Goal: Communication & Community: Share content

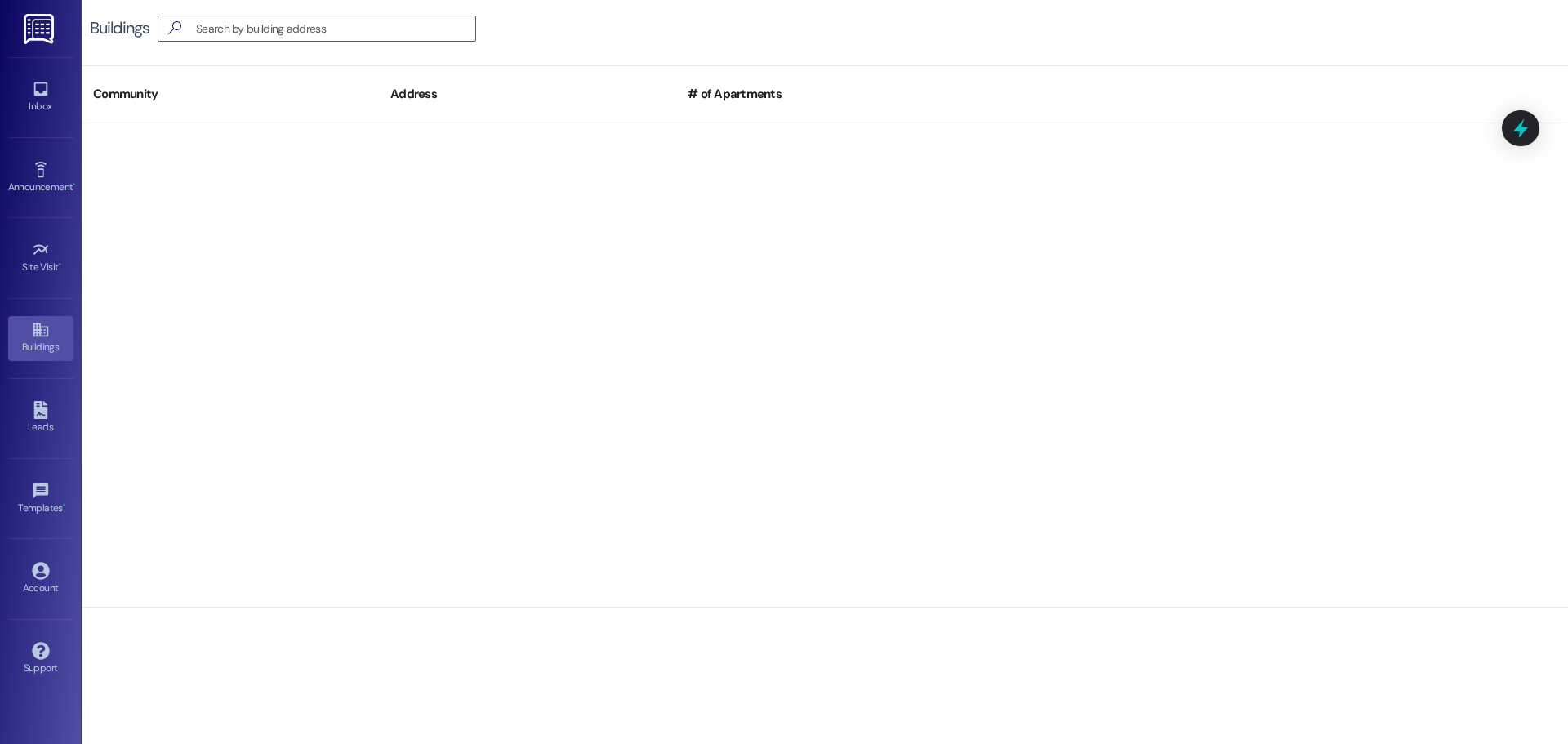
scroll to position [852, 0]
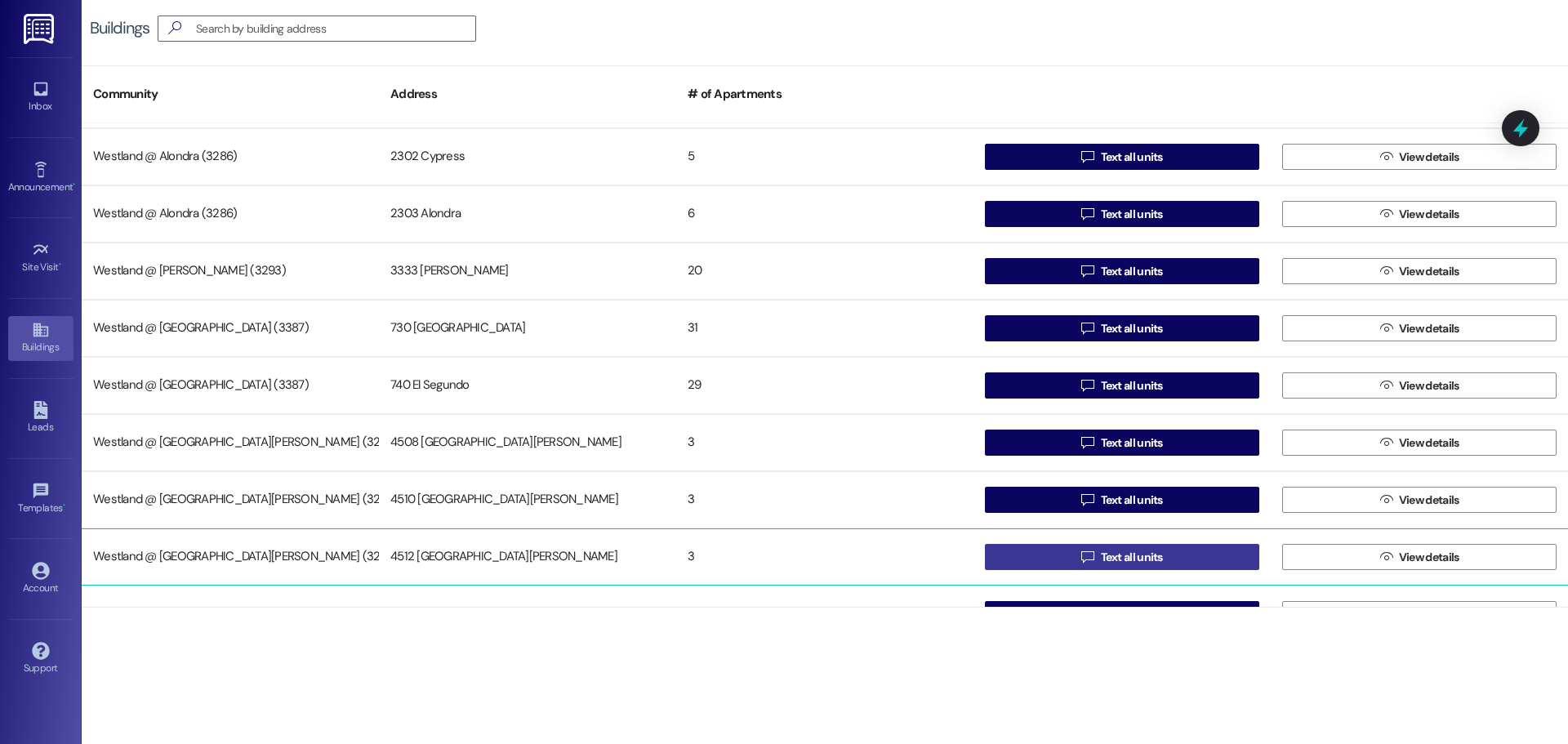
click at [1142, 559] on span "Text all units" at bounding box center [1132, 557] width 62 height 17
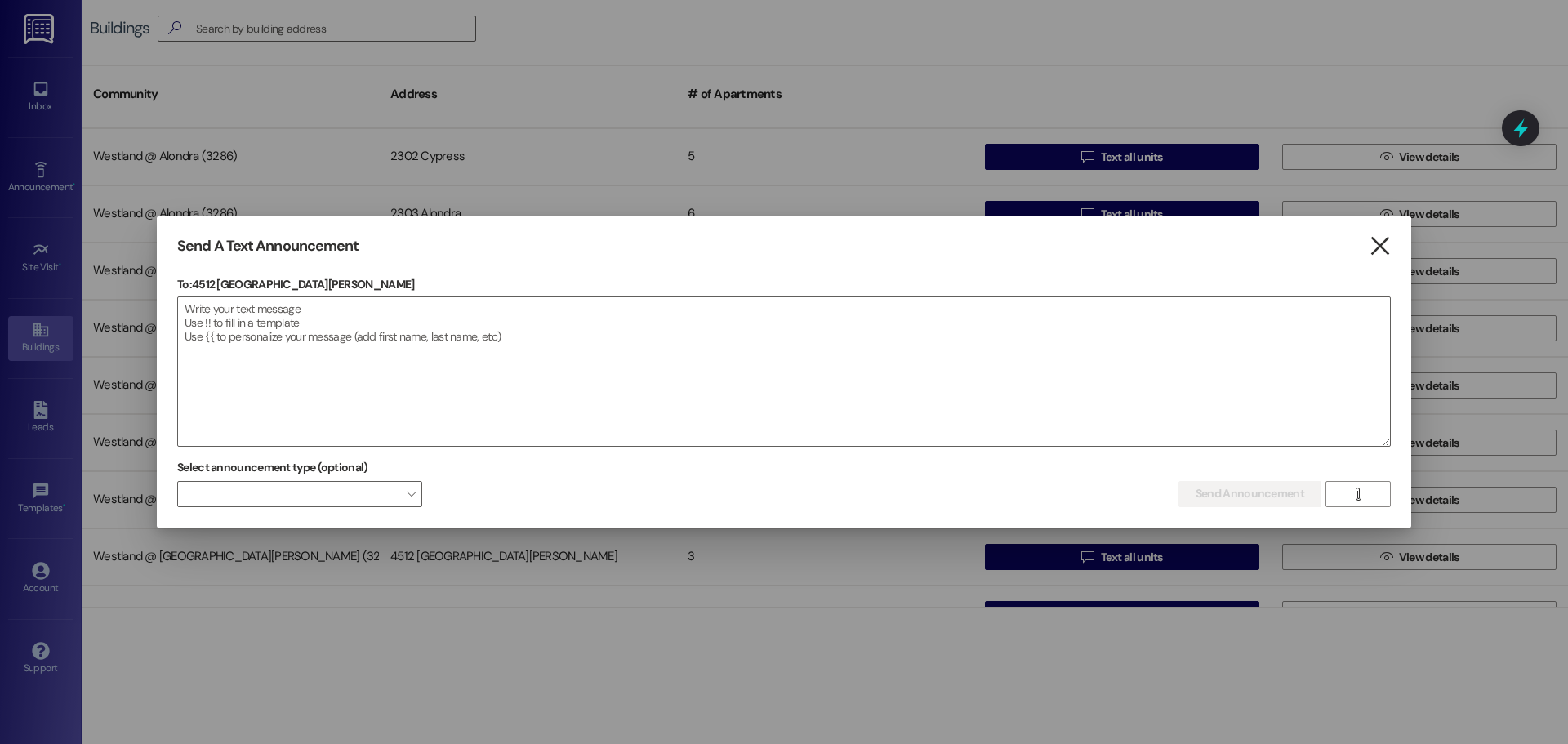
click at [1388, 255] on icon "" at bounding box center [1380, 245] width 22 height 17
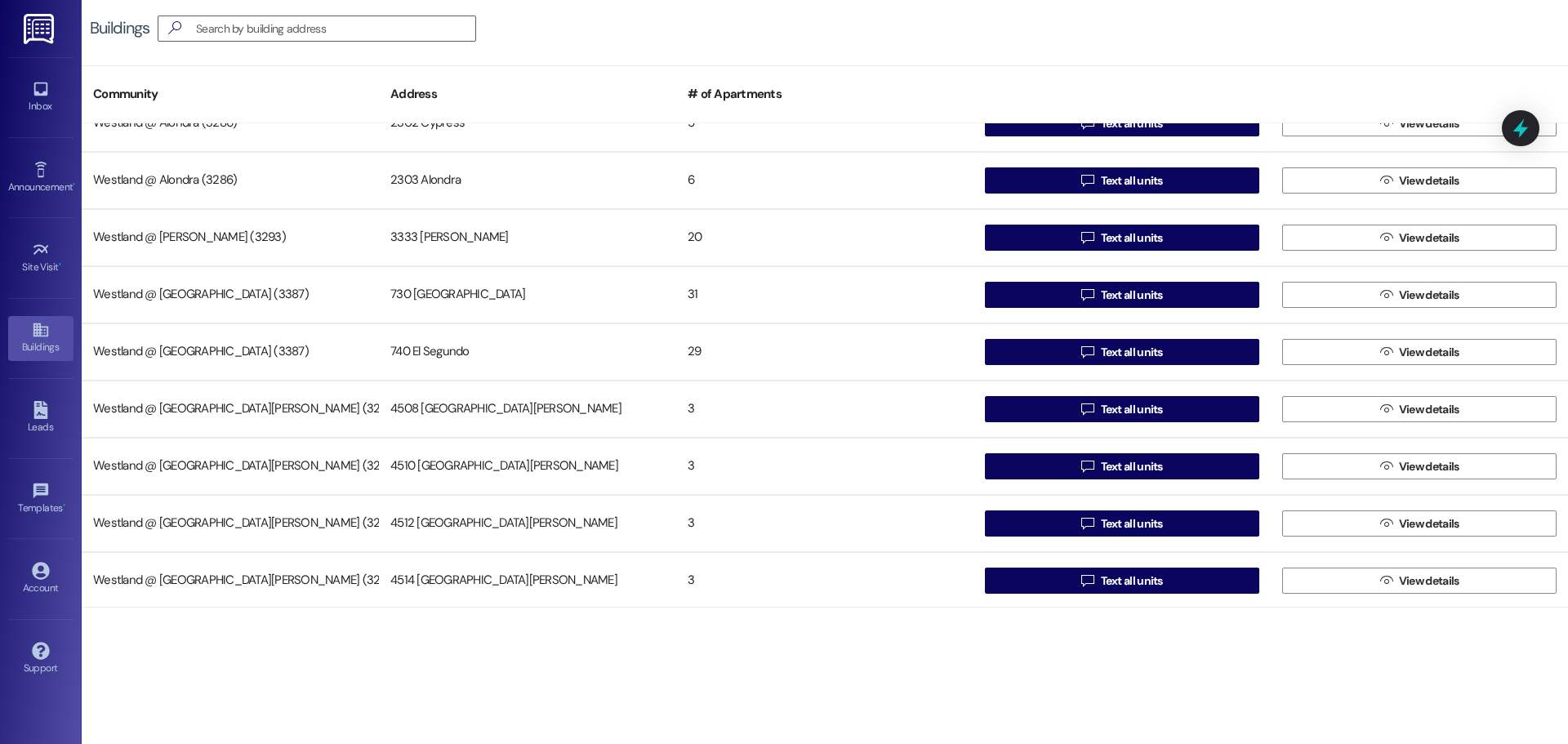
scroll to position [889, 0]
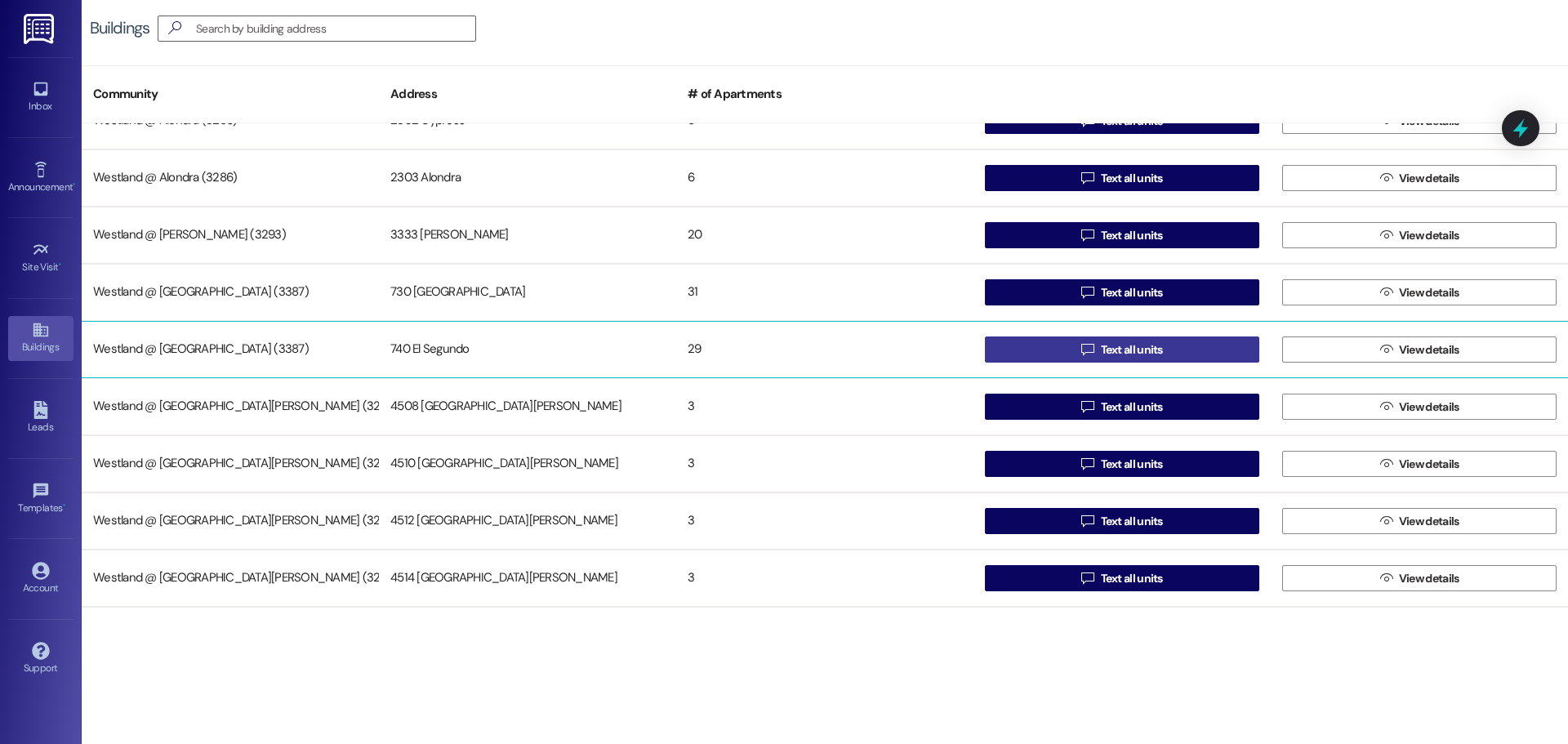
click at [1129, 351] on span "Text all units" at bounding box center [1132, 349] width 62 height 17
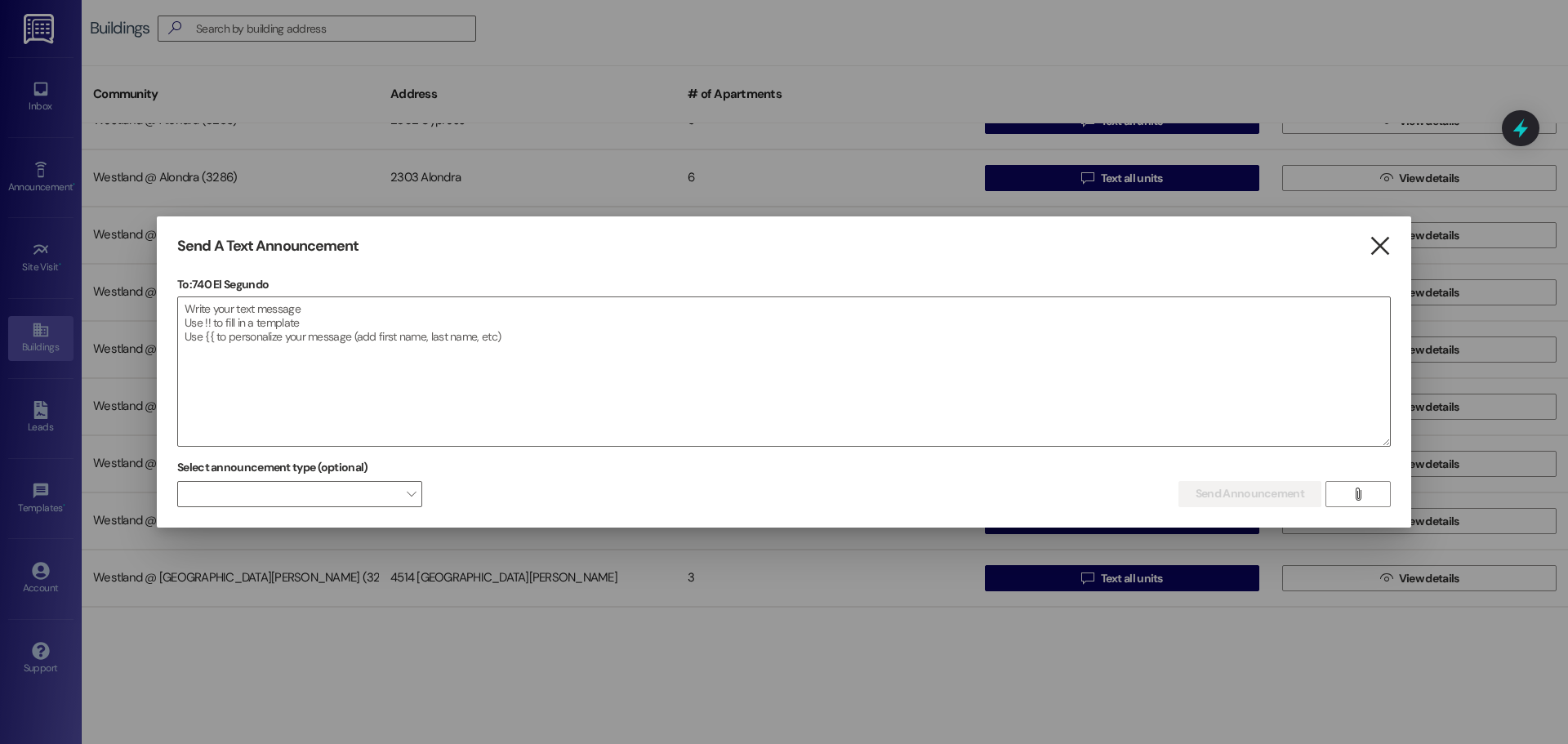
click at [1382, 240] on icon "" at bounding box center [1380, 245] width 22 height 17
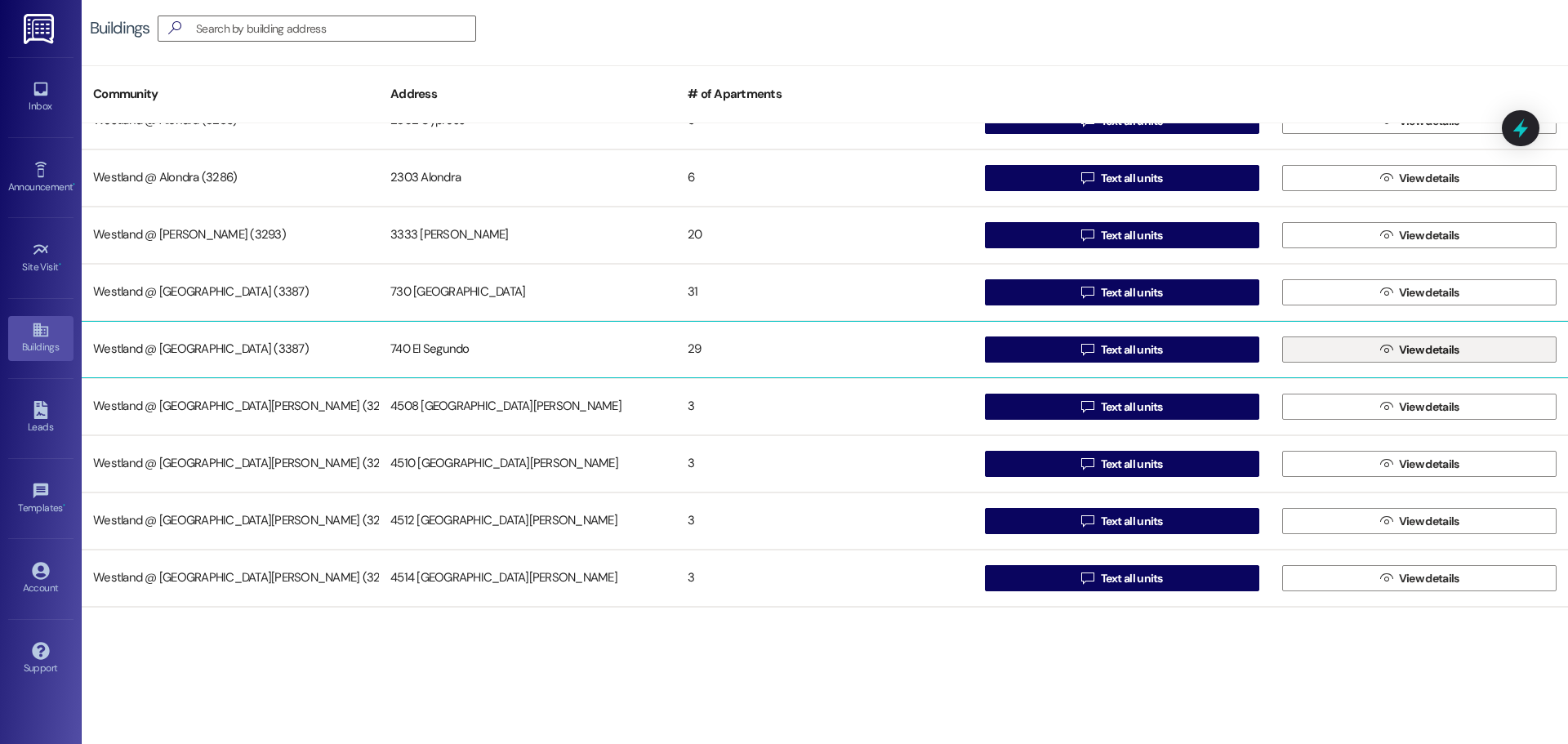
click at [1424, 346] on span "View details" at bounding box center [1428, 349] width 60 height 17
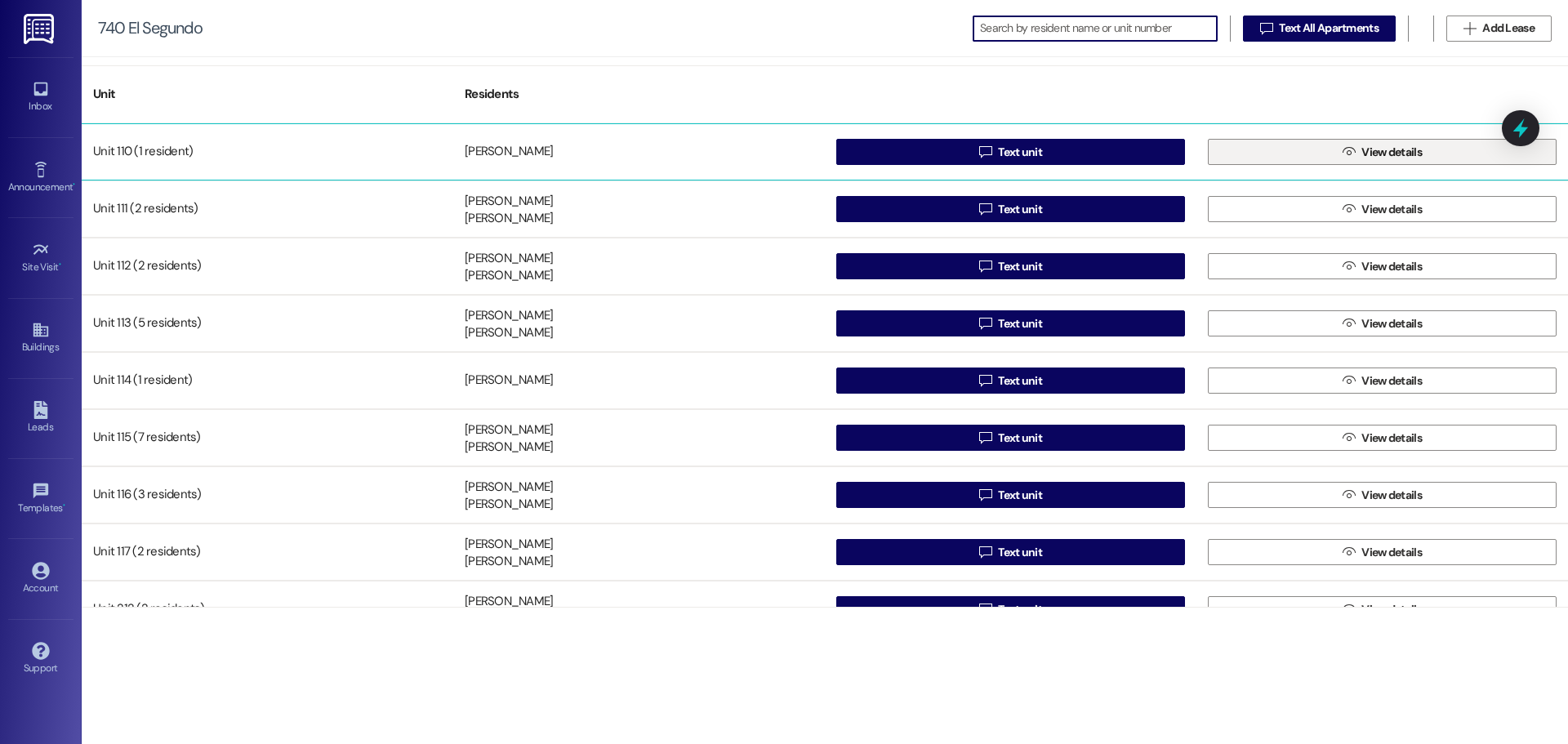
click at [1361, 150] on span "View details" at bounding box center [1391, 152] width 60 height 17
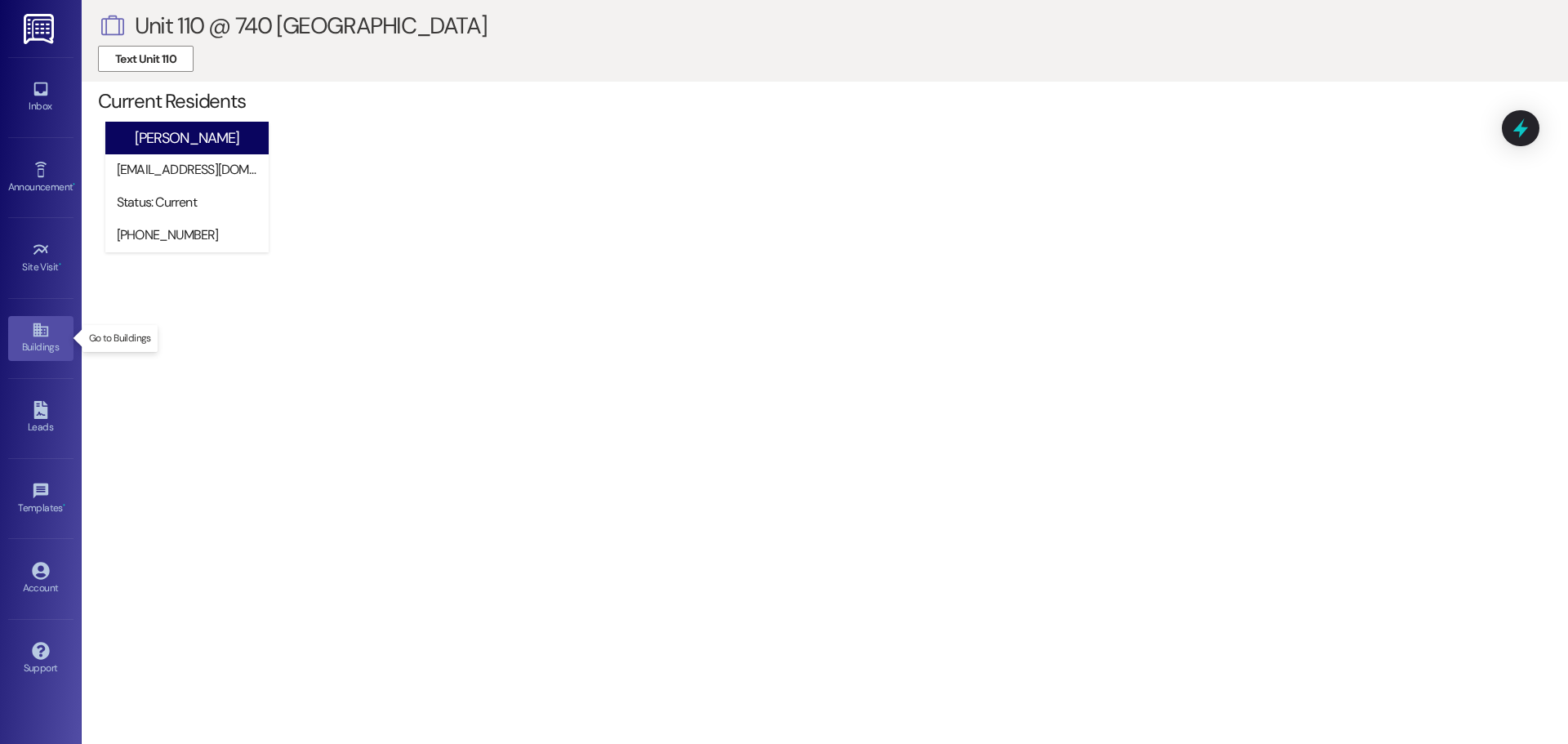
click at [36, 336] on icon at bounding box center [39, 331] width 15 height 14
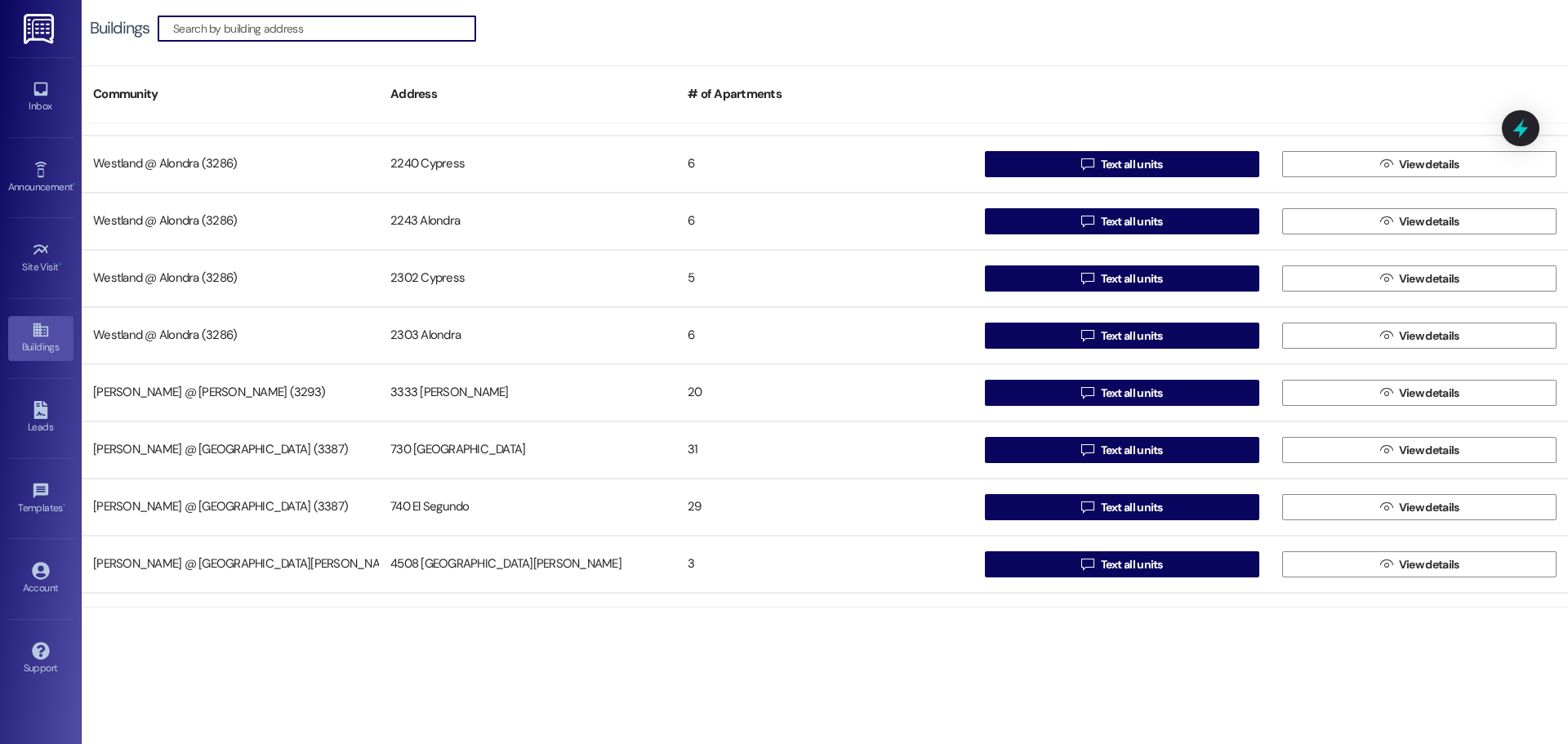
scroll to position [740, 0]
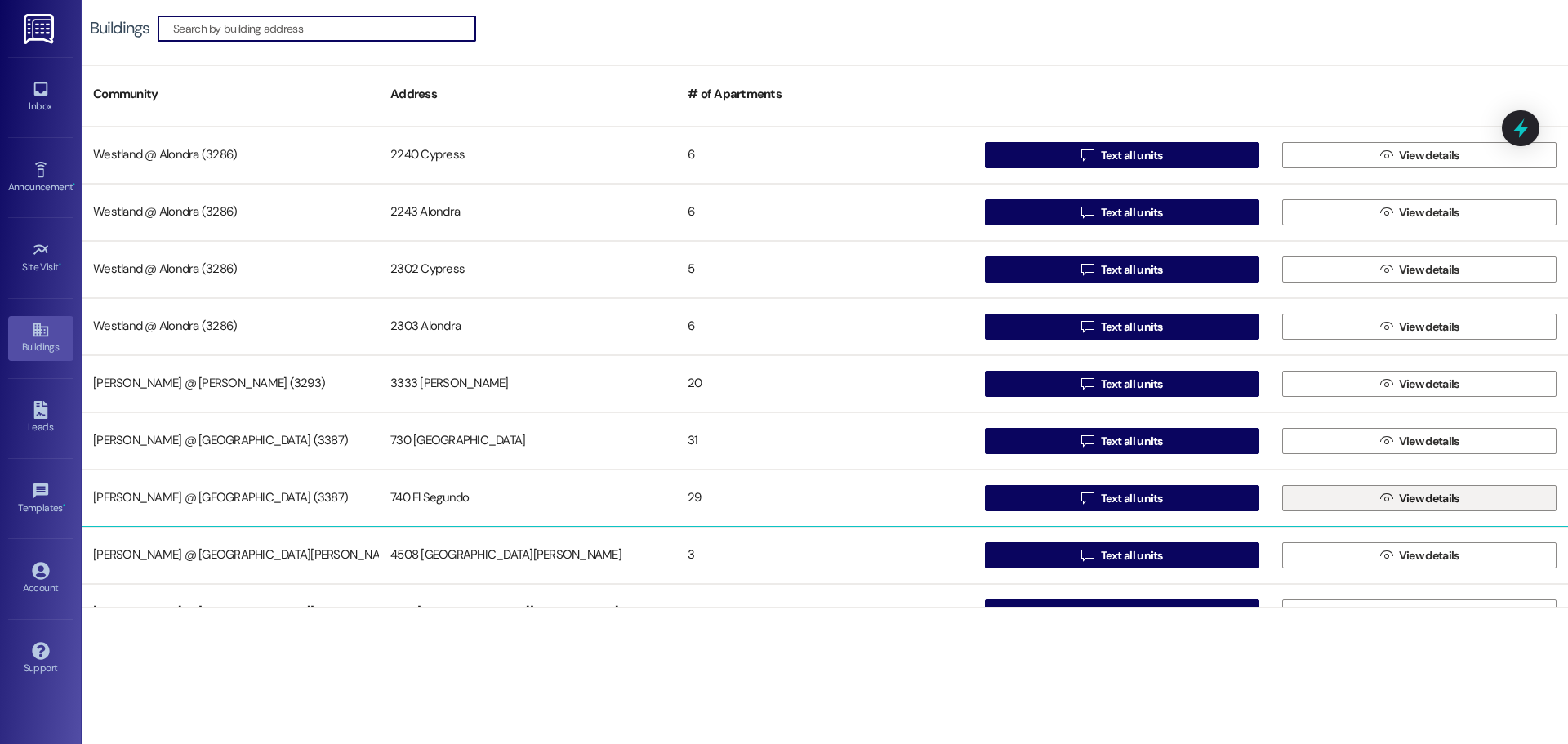
click at [1446, 497] on span "View details" at bounding box center [1428, 498] width 60 height 17
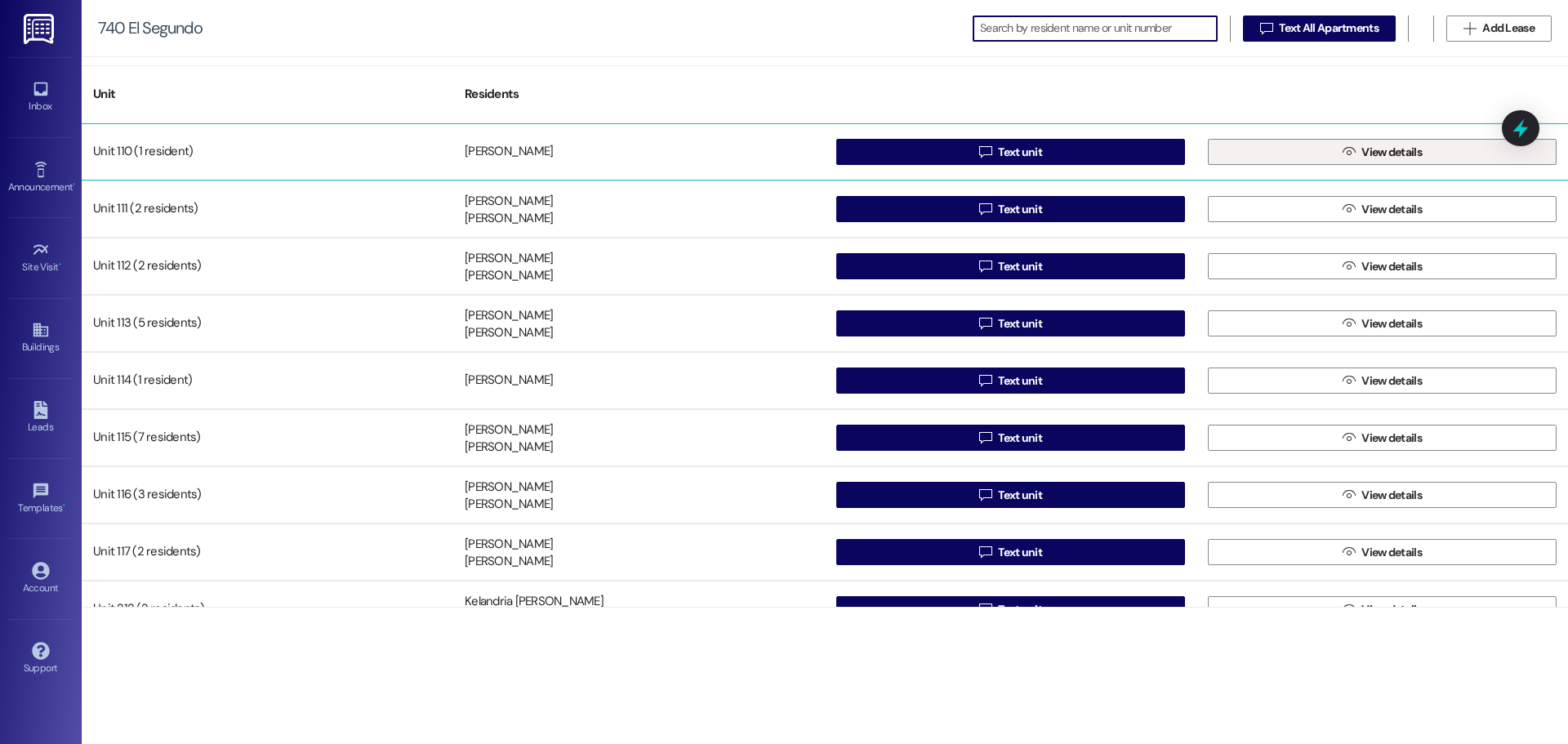
click at [1397, 155] on span "View details" at bounding box center [1391, 152] width 60 height 17
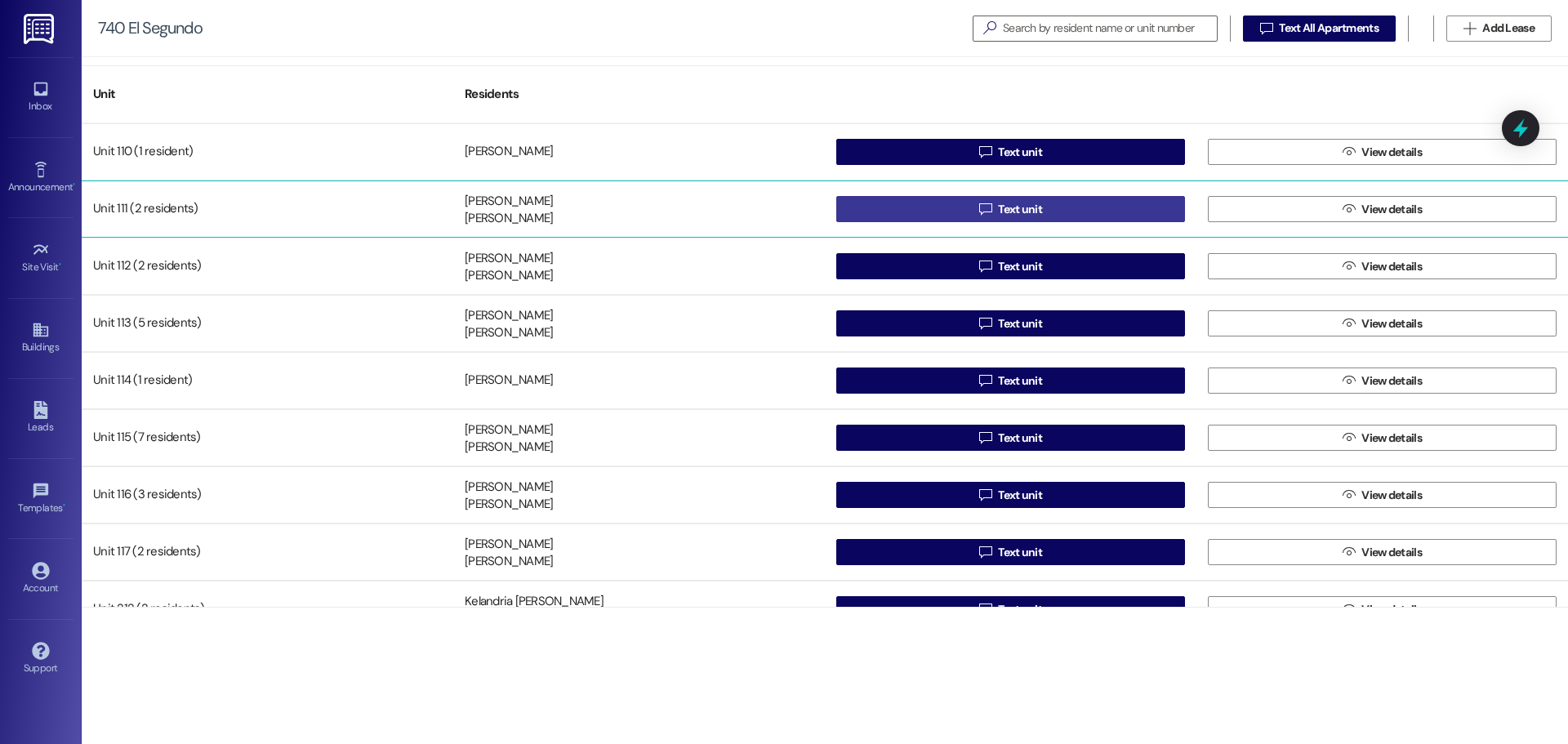
click at [1031, 206] on span "Text unit" at bounding box center [1020, 209] width 44 height 17
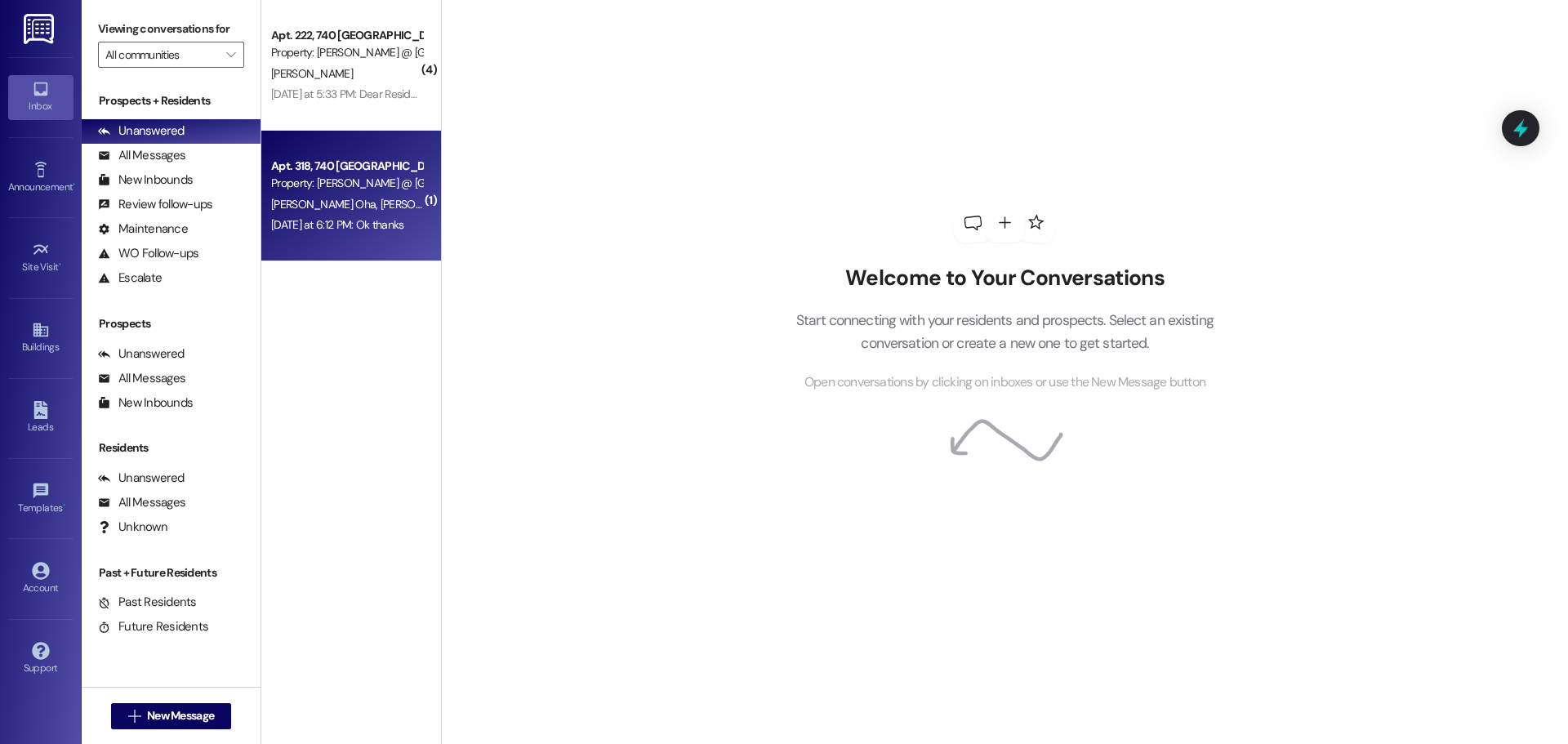
click at [381, 211] on span "[PERSON_NAME] Oha" at bounding box center [433, 204] width 104 height 15
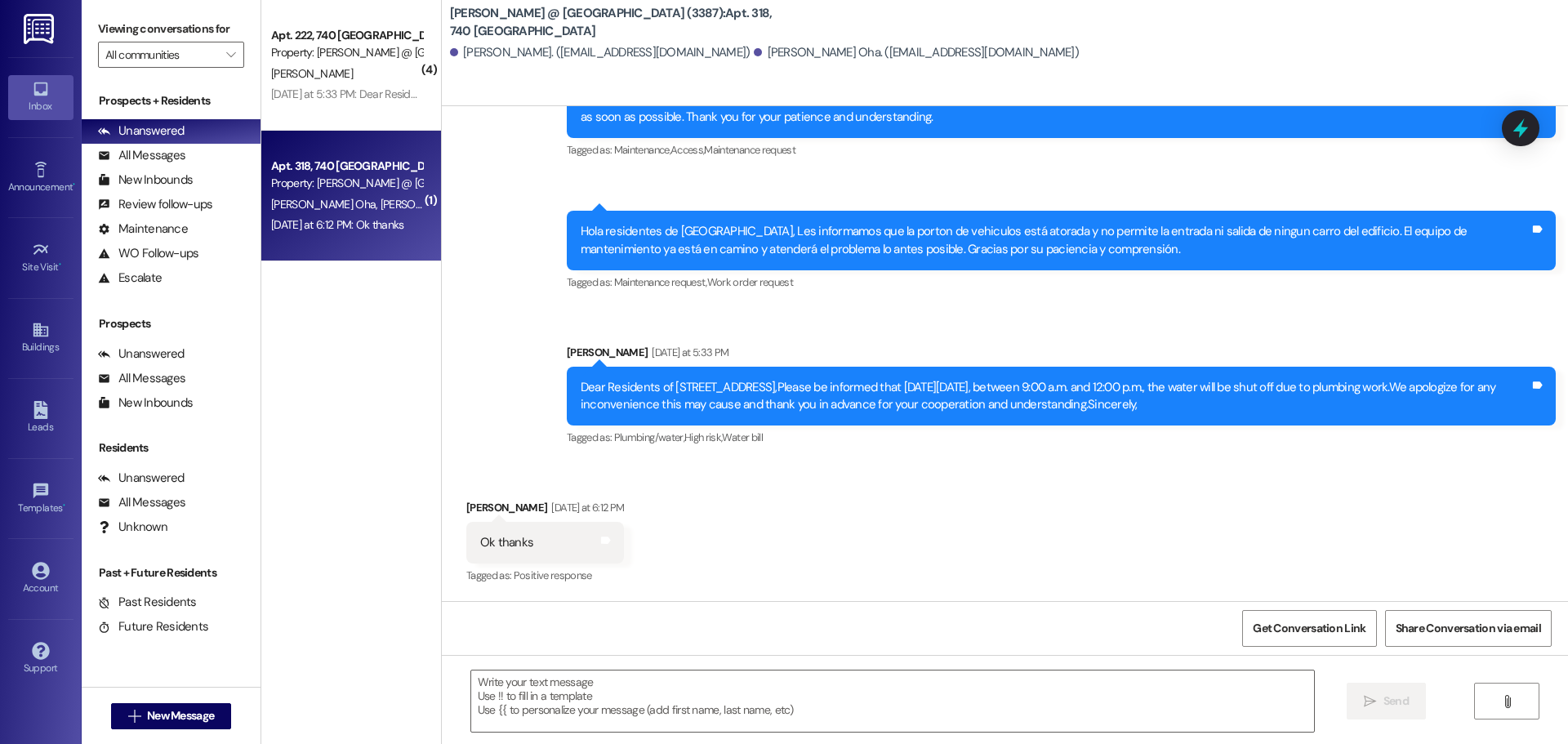
scroll to position [3127, 0]
drag, startPoint x: 1093, startPoint y: 404, endPoint x: 567, endPoint y: 387, distance: 526.3
click at [567, 387] on div "Dear Residents of [STREET_ADDRESS],Please be informed that [DATE][DATE], betwee…" at bounding box center [1061, 397] width 989 height 60
copy div "Dear Residents of [STREET_ADDRESS],Please be informed that [DATE][DATE], betwee…"
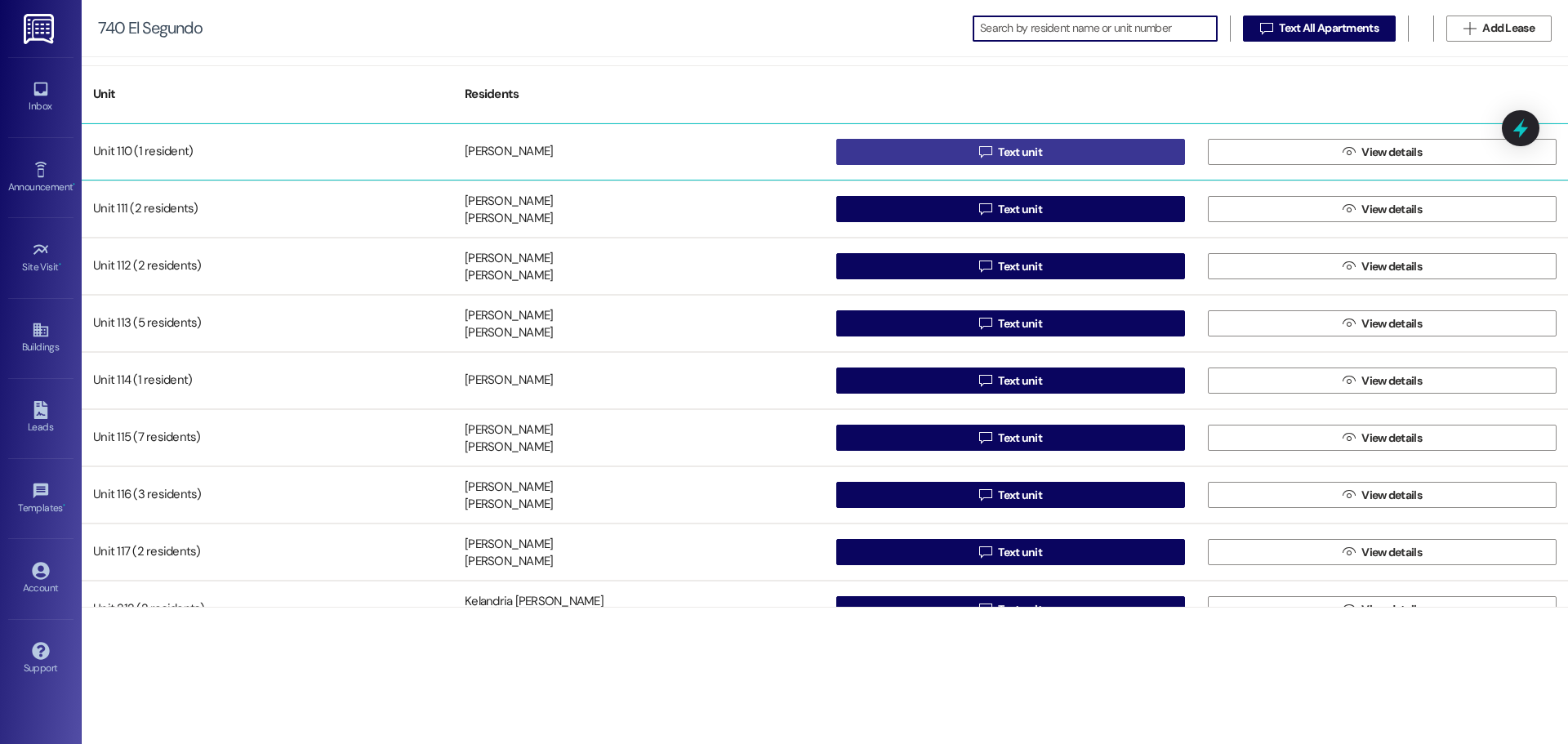
click at [1025, 153] on span "Text unit" at bounding box center [1020, 152] width 44 height 17
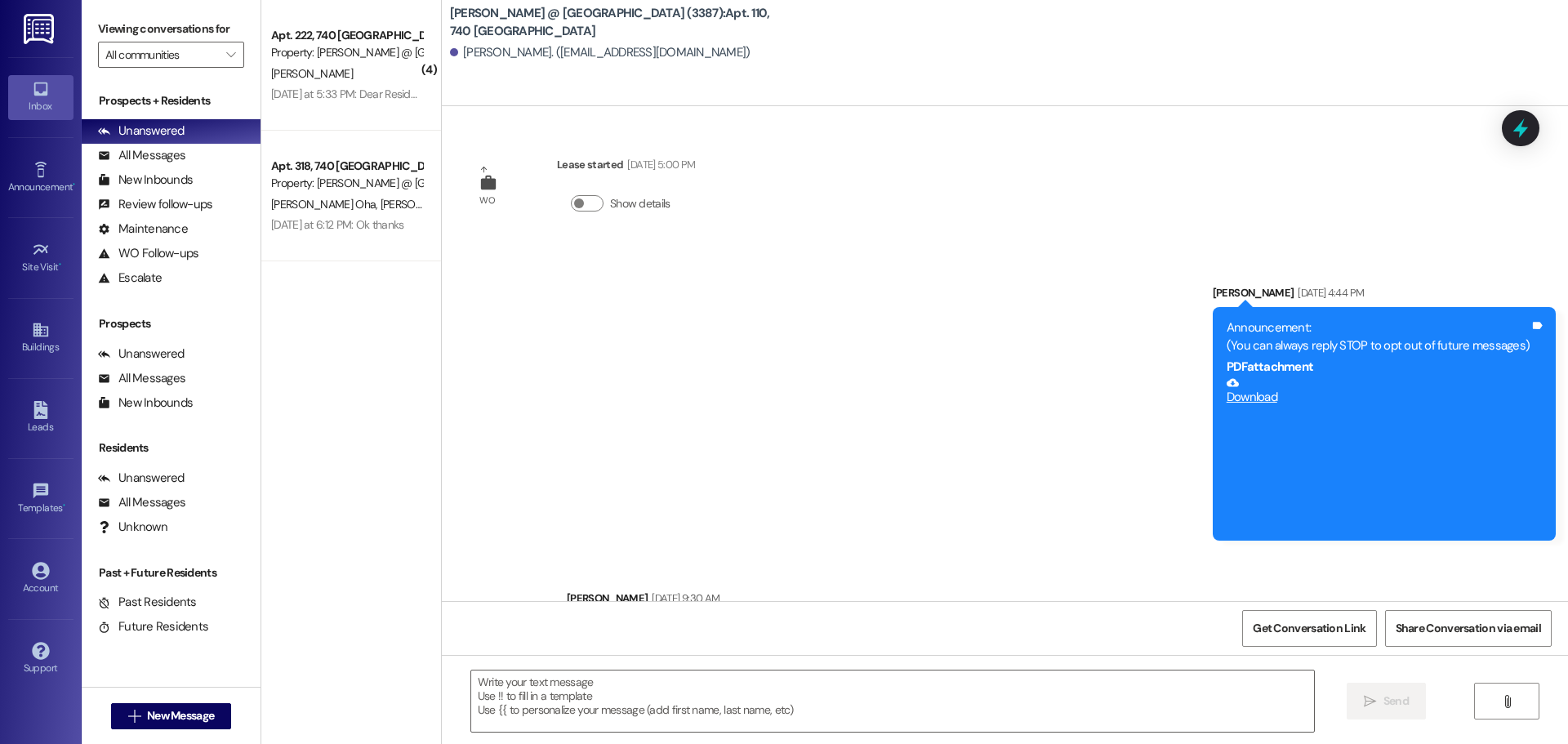
scroll to position [28244, 0]
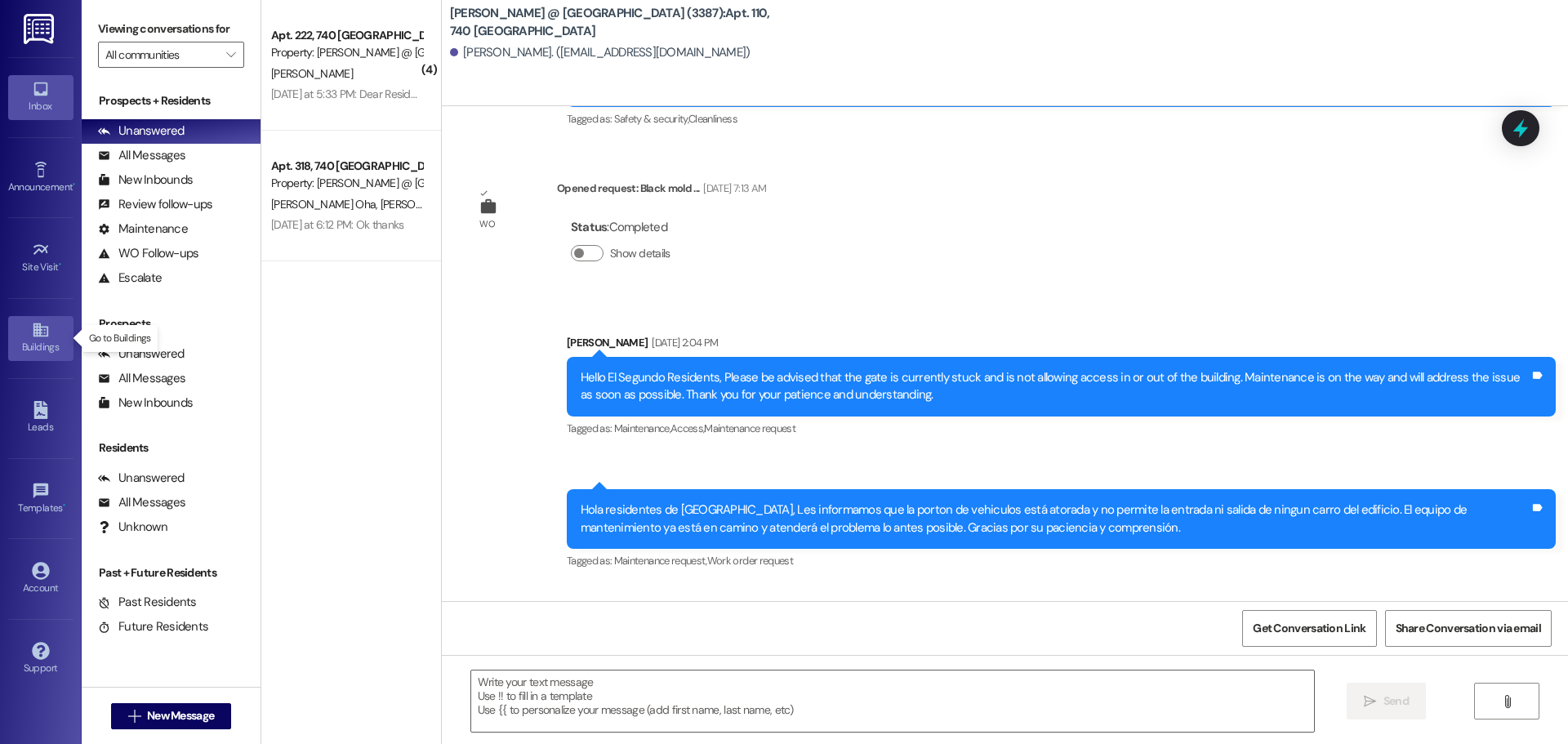
click at [41, 334] on icon at bounding box center [40, 330] width 18 height 18
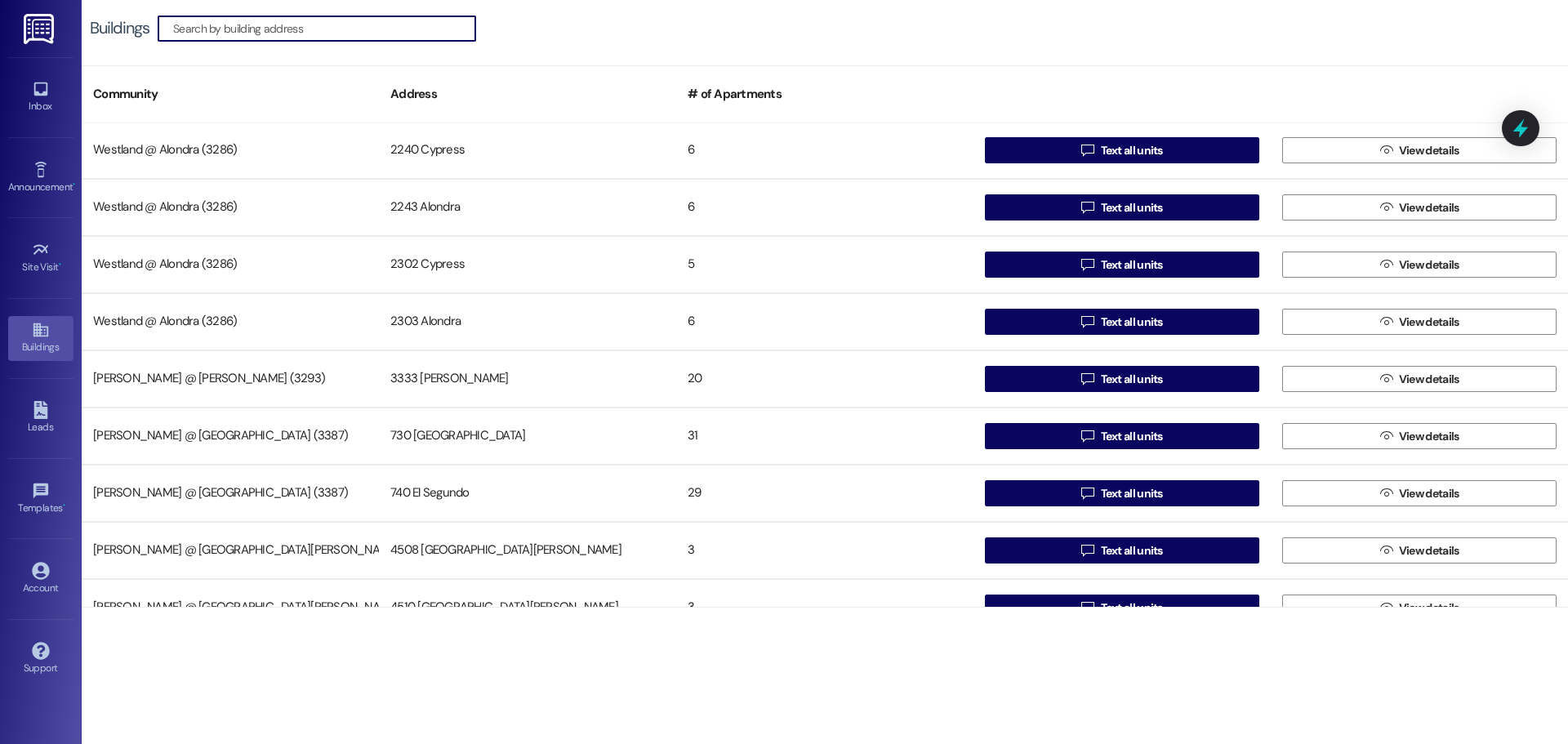
scroll to position [766, 0]
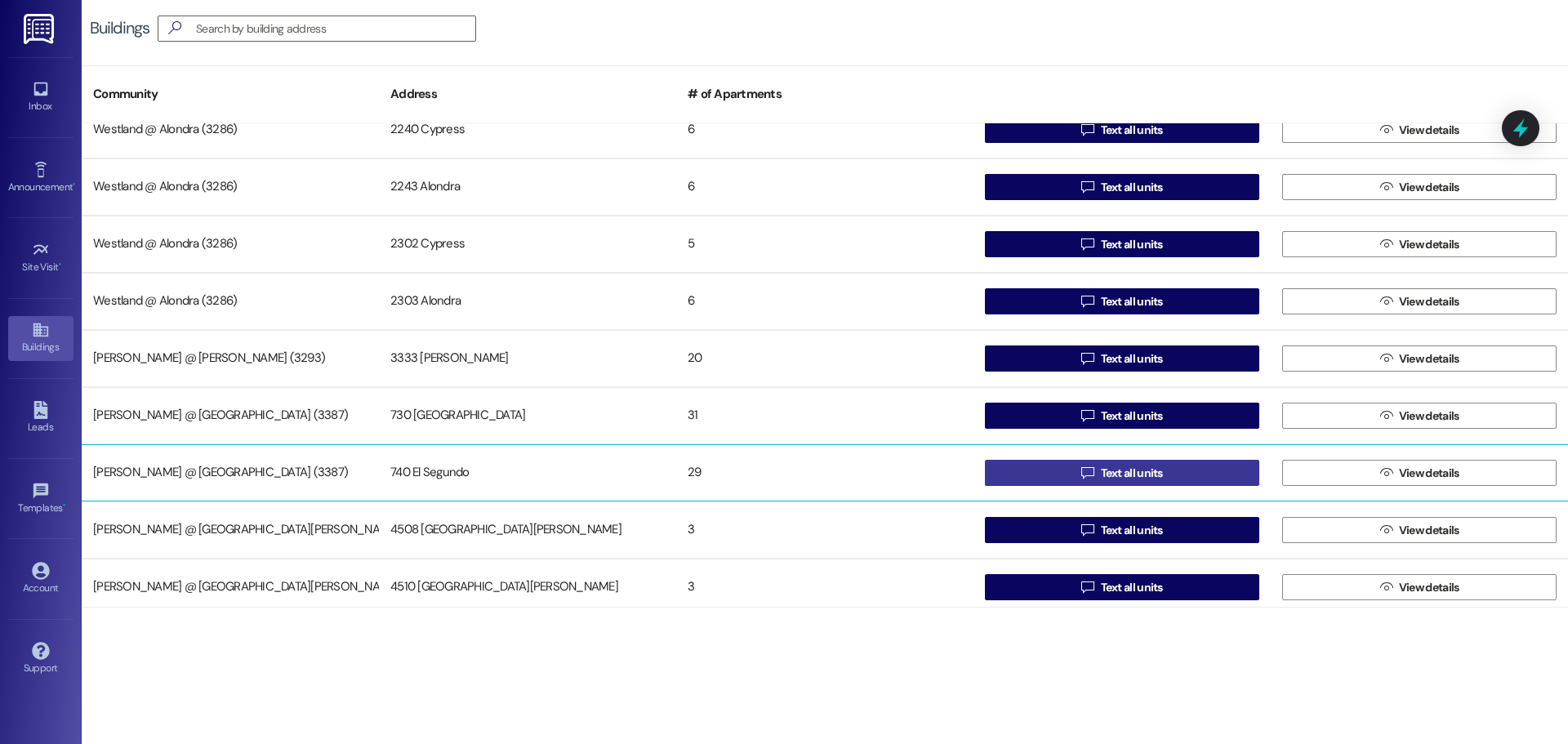
click at [1131, 474] on span "Text all units" at bounding box center [1132, 472] width 62 height 17
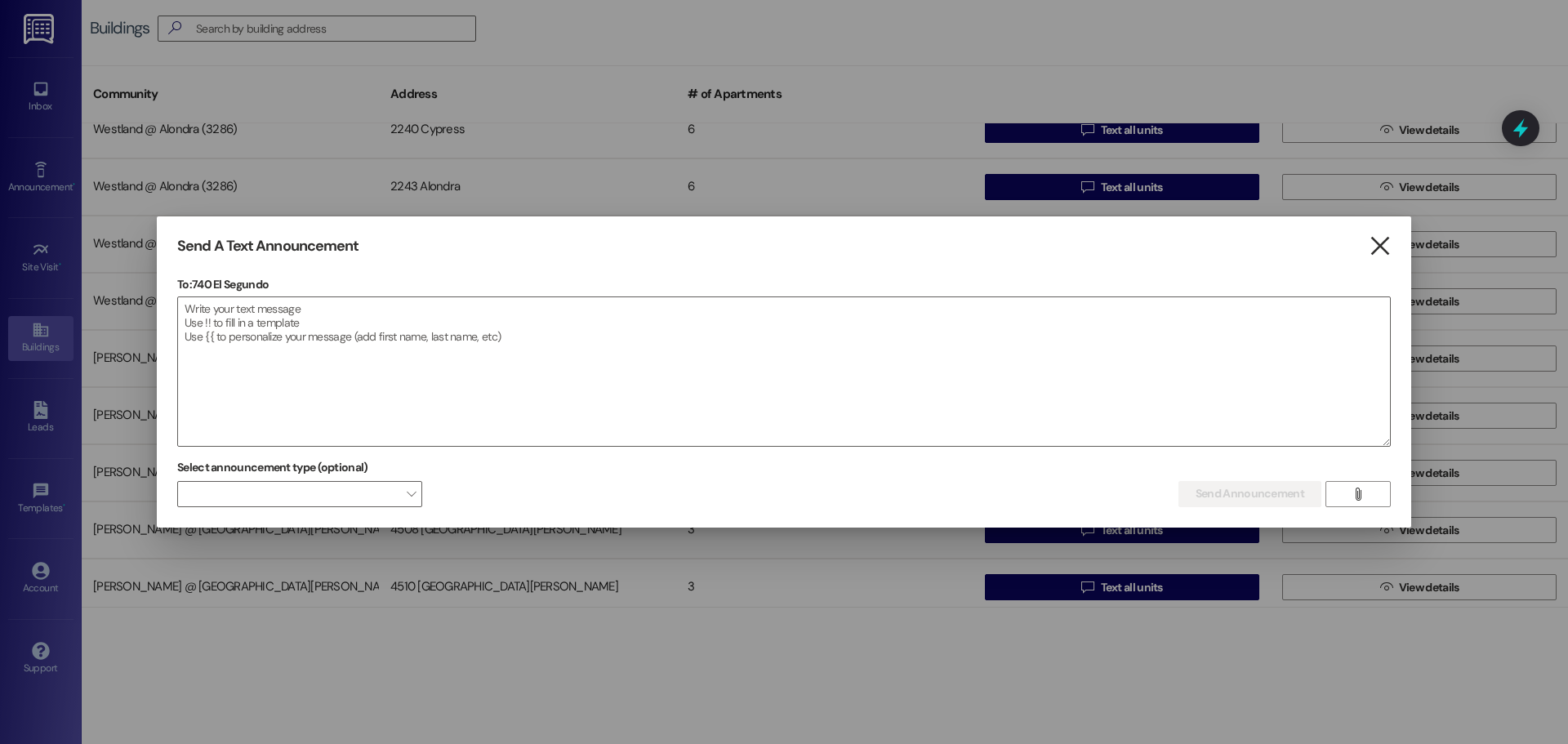
click at [1372, 249] on icon "" at bounding box center [1380, 245] width 22 height 17
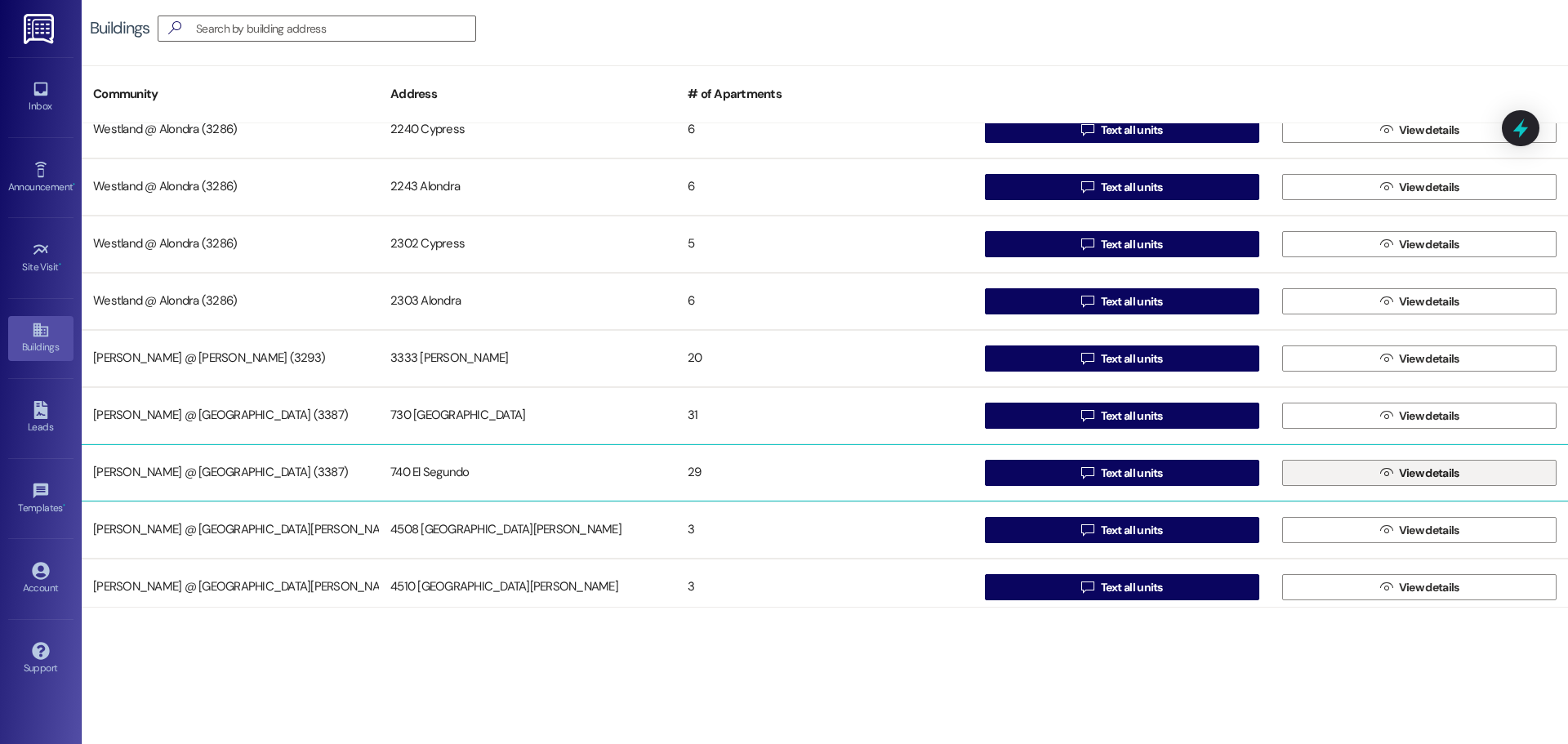
click at [1413, 471] on span "View details" at bounding box center [1428, 472] width 60 height 17
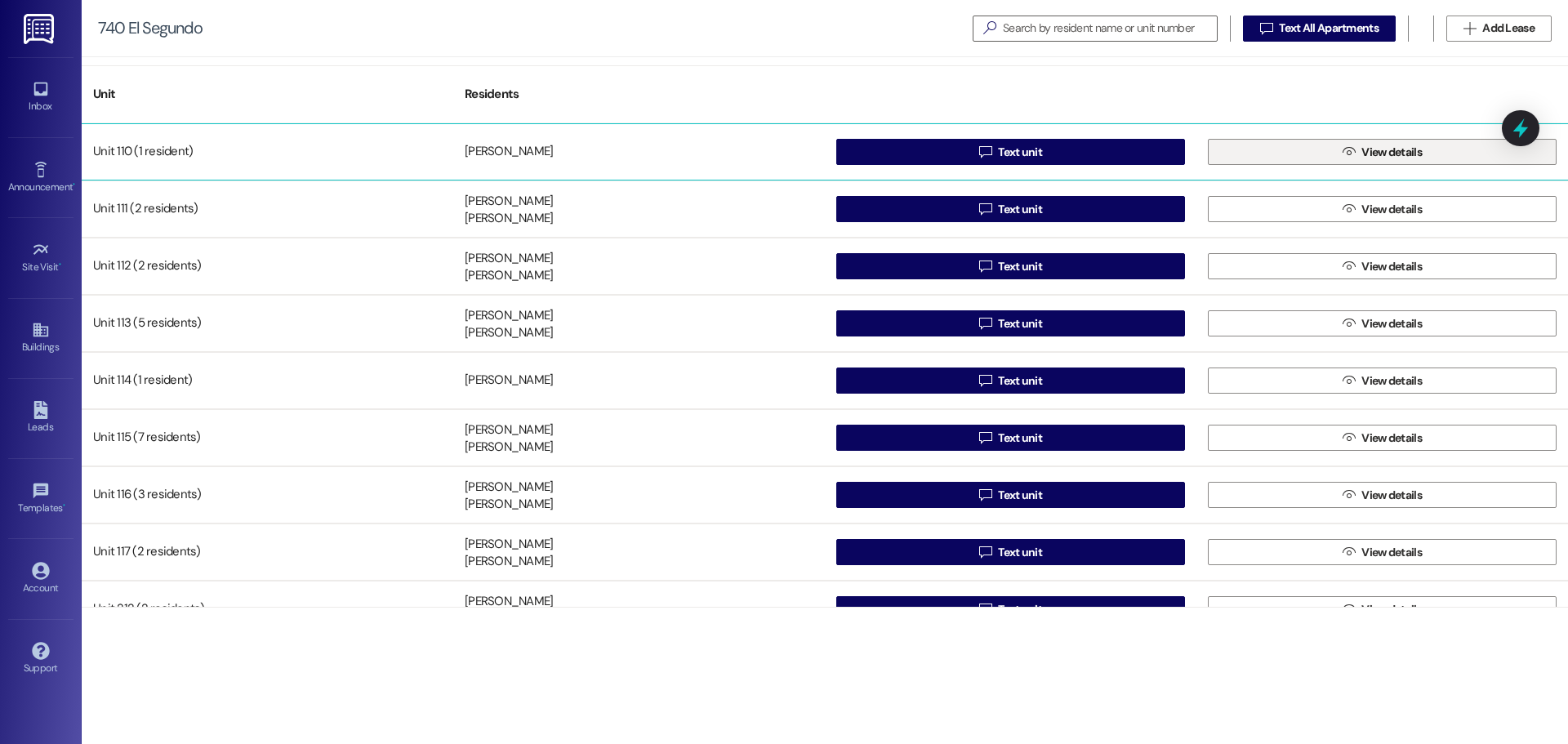
click at [1358, 146] on span "View details" at bounding box center [1392, 152] width 67 height 17
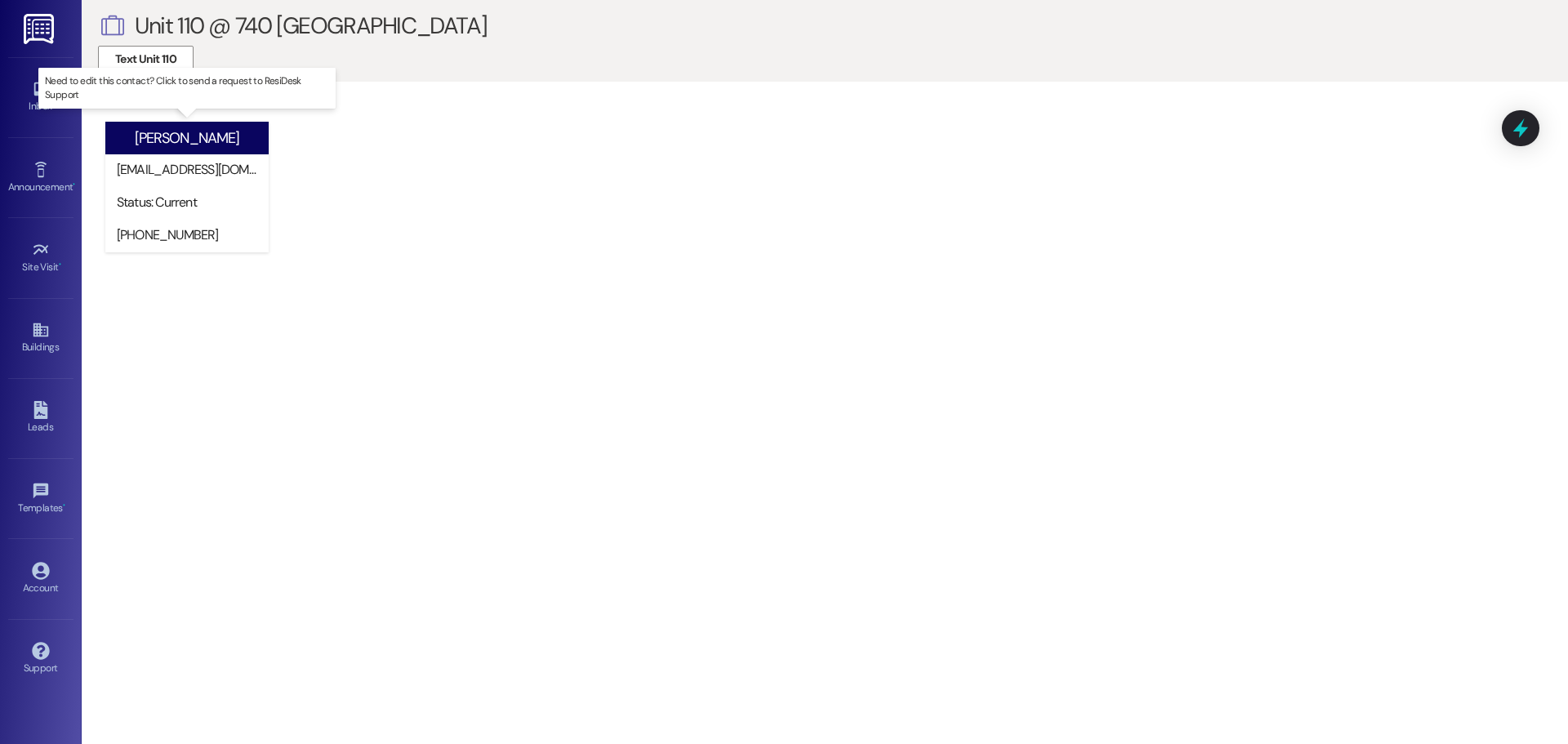
click at [225, 171] on div "[EMAIL_ADDRESS][DOMAIN_NAME]" at bounding box center [191, 168] width 148 height 17
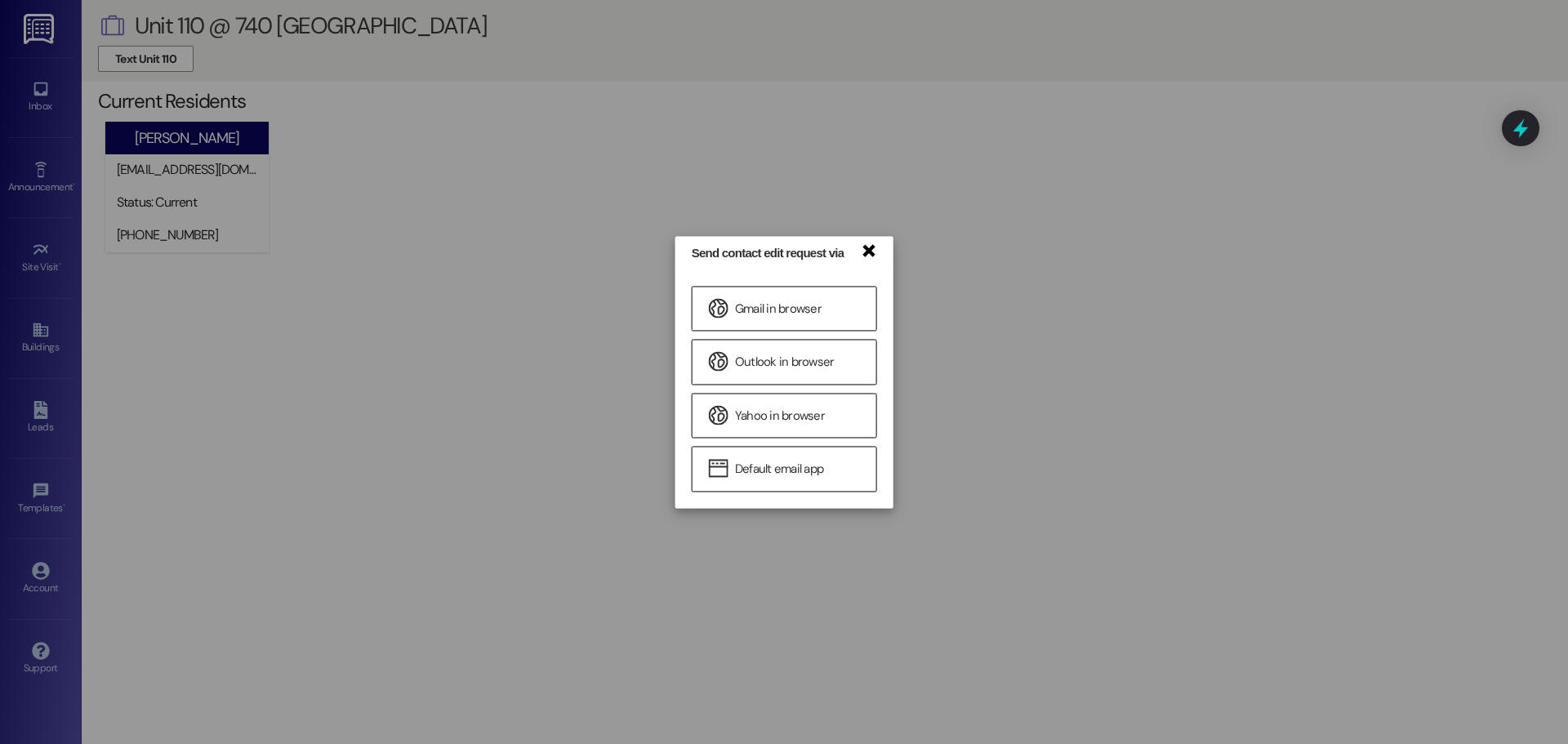
click at [867, 247] on link "×" at bounding box center [868, 249] width 17 height 17
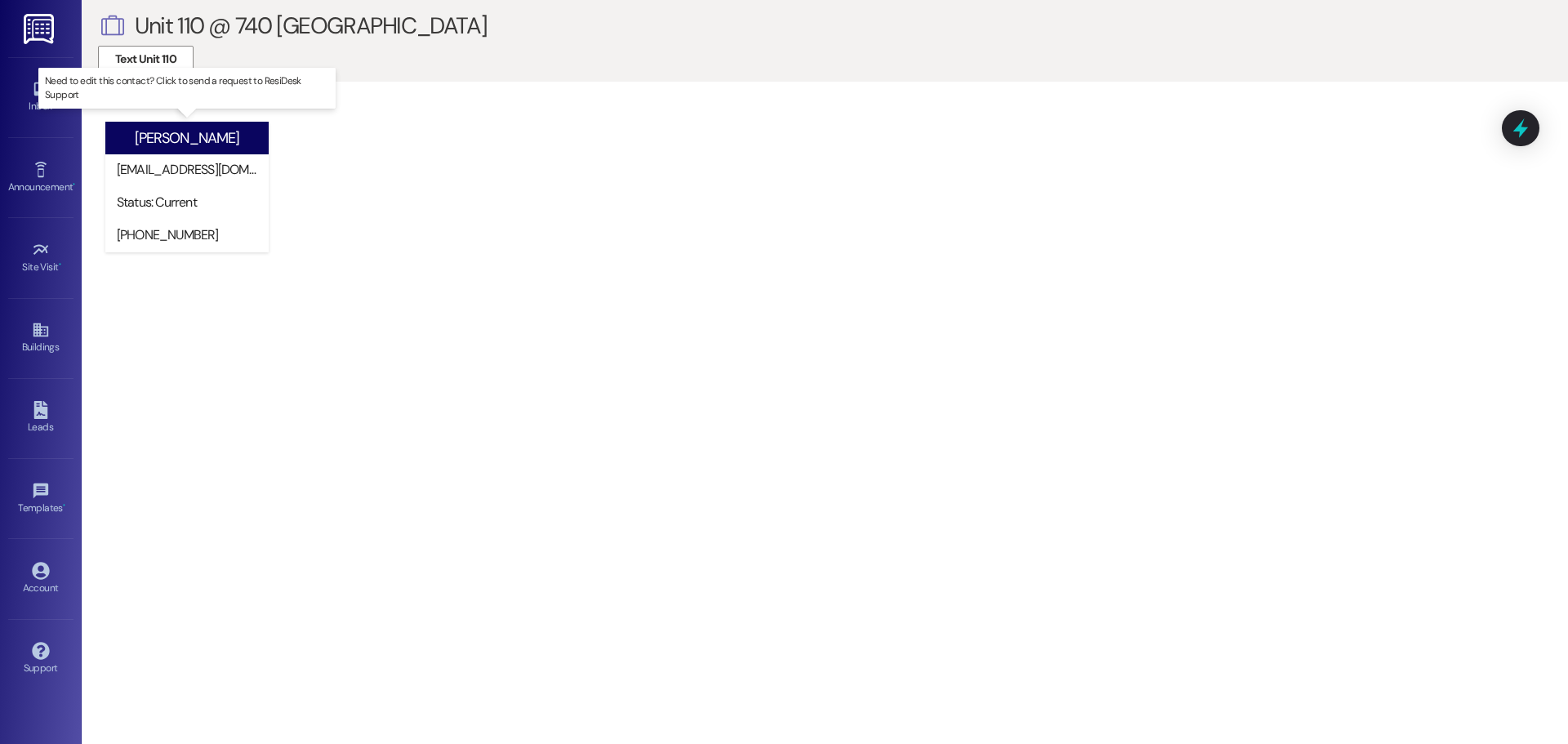
click at [188, 237] on div "[PHONE_NUMBER]" at bounding box center [191, 234] width 148 height 17
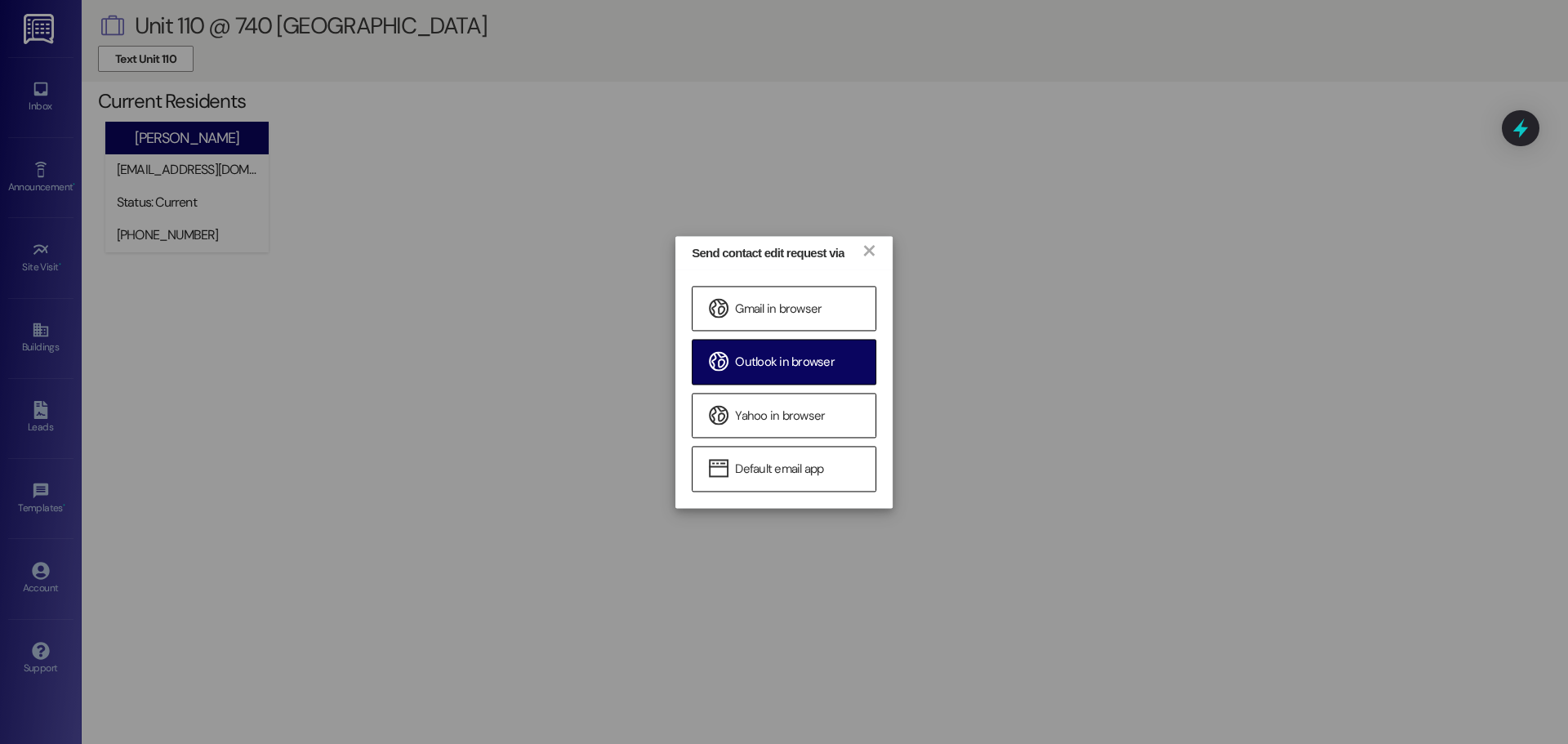
click at [808, 363] on span "Outlook in browser" at bounding box center [784, 362] width 99 height 17
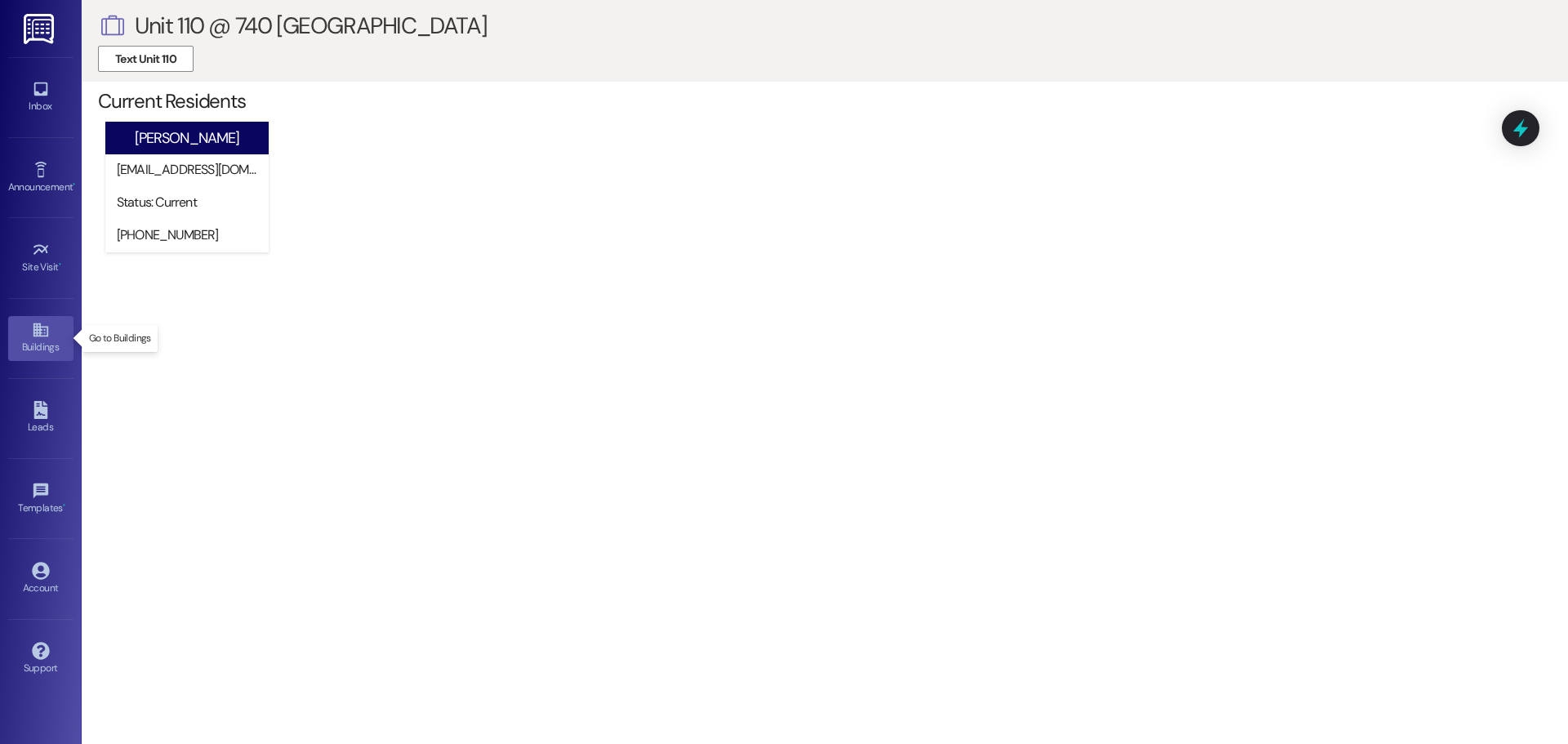
click at [31, 339] on div "Buildings" at bounding box center [40, 346] width 82 height 17
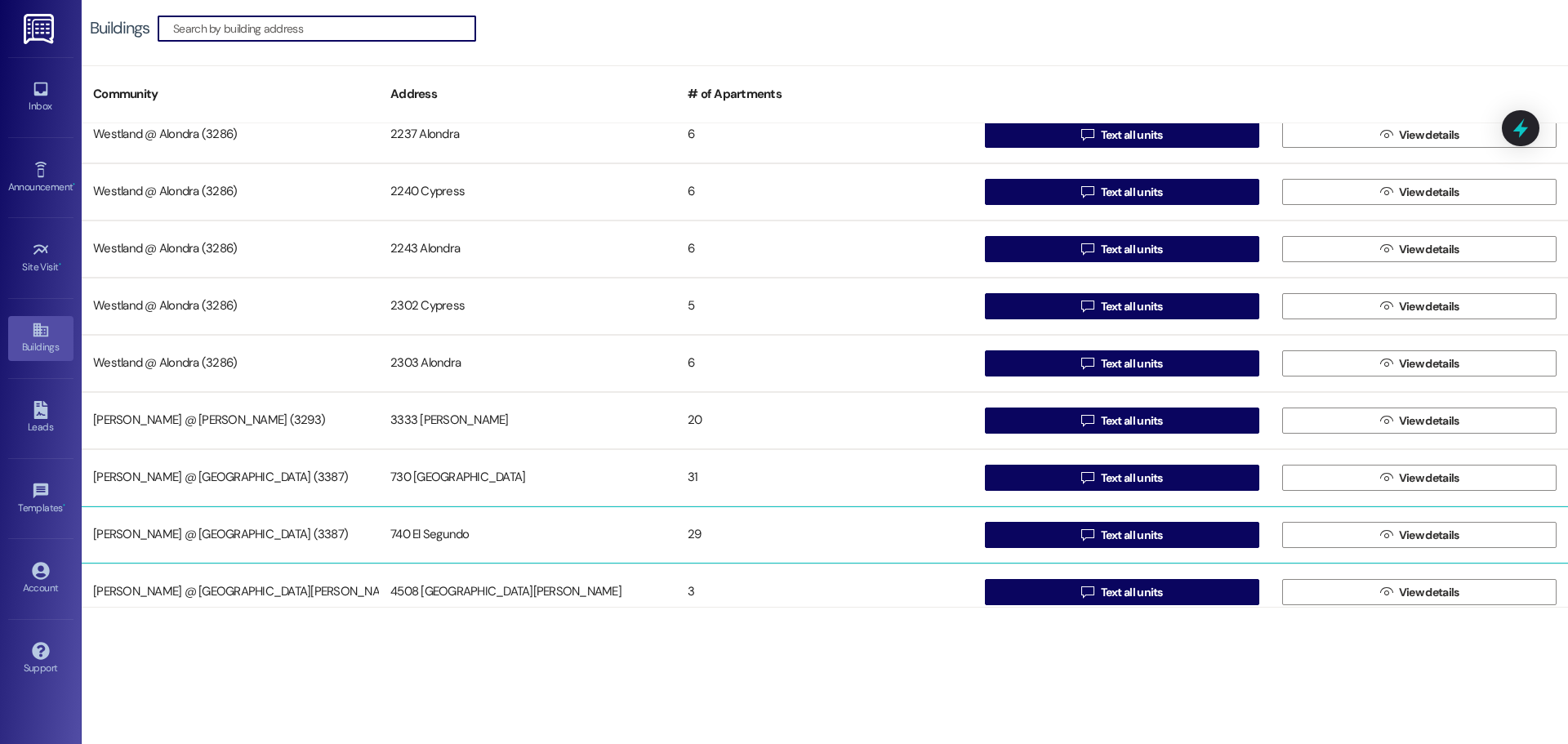
scroll to position [705, 0]
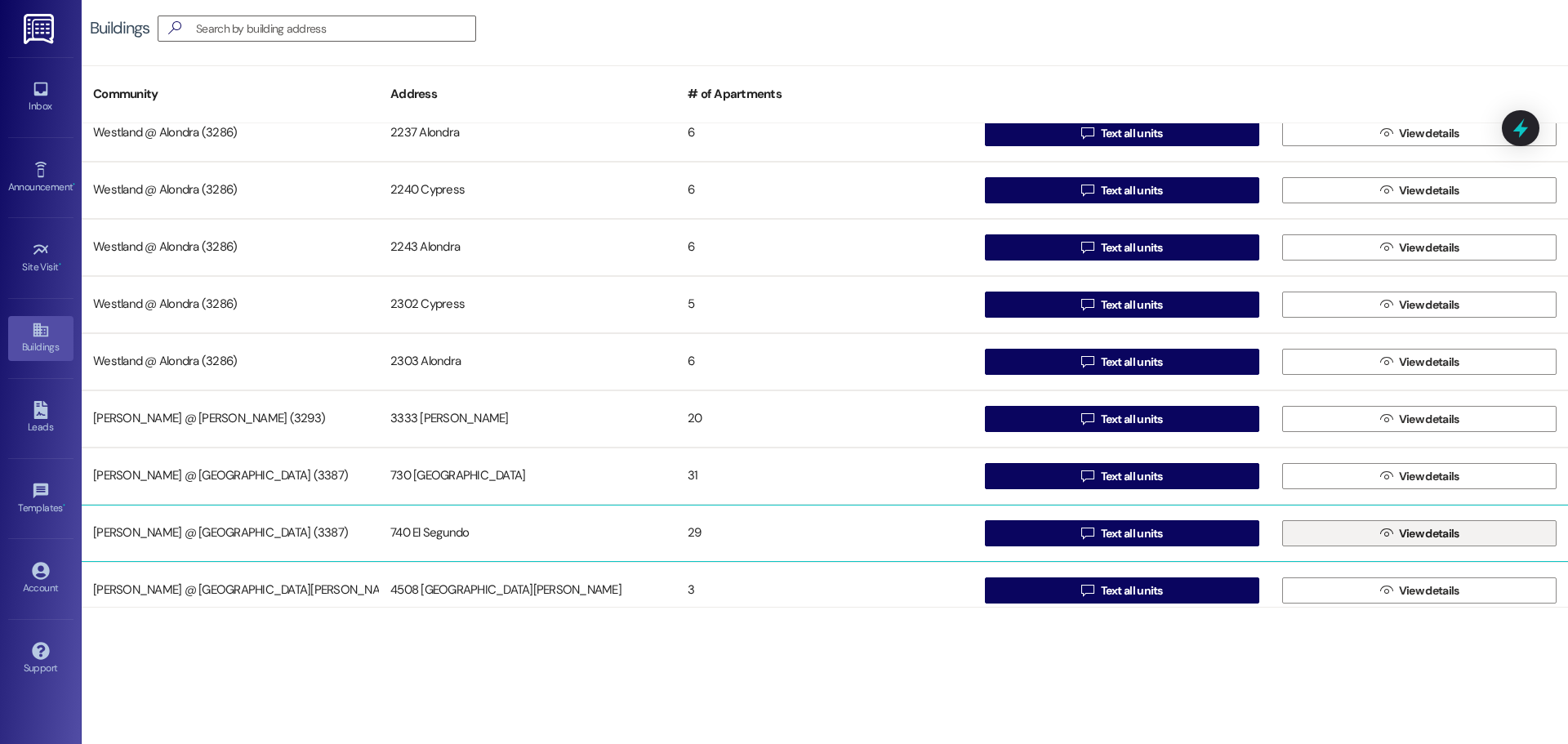
click at [1409, 539] on span "View details" at bounding box center [1428, 533] width 60 height 17
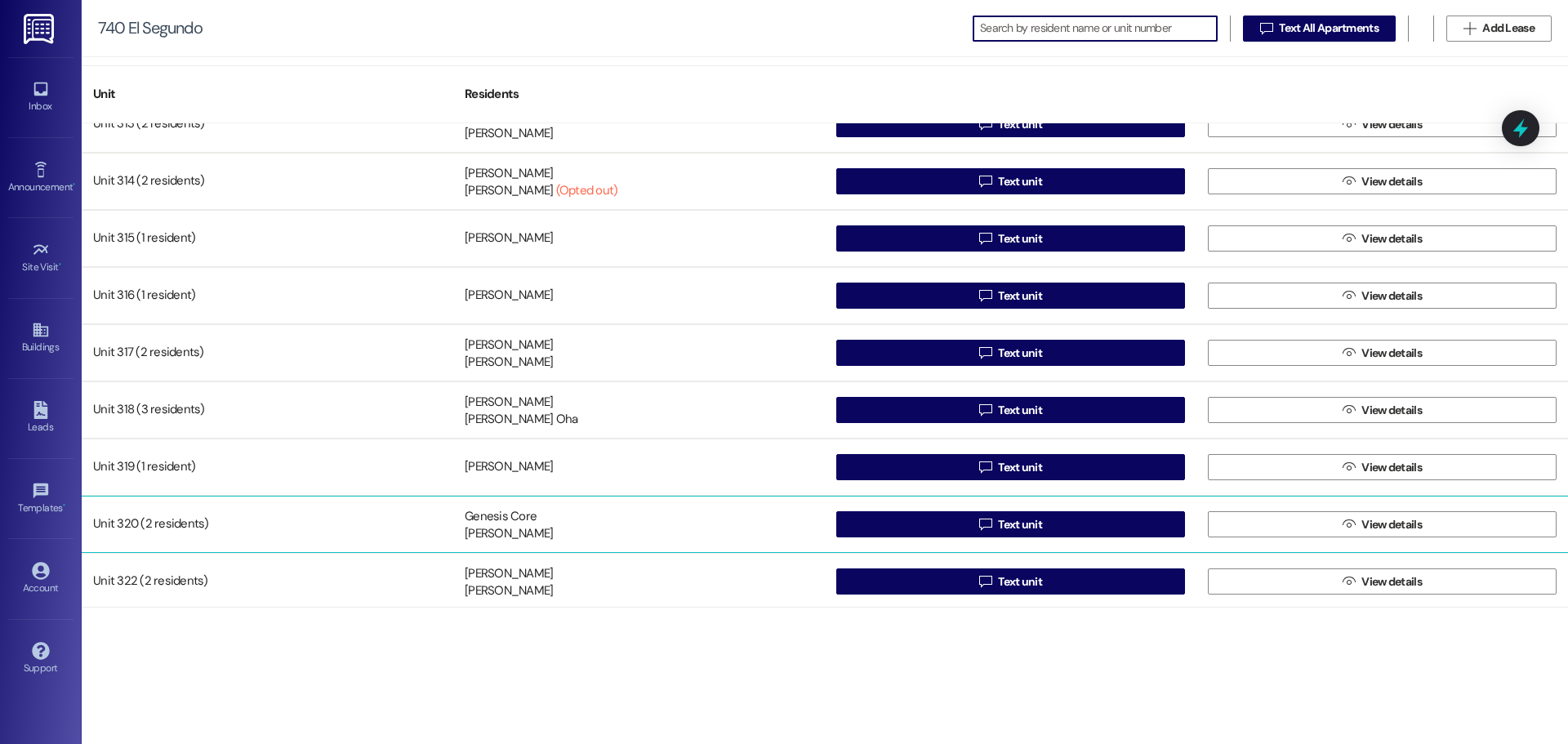
scroll to position [1174, 0]
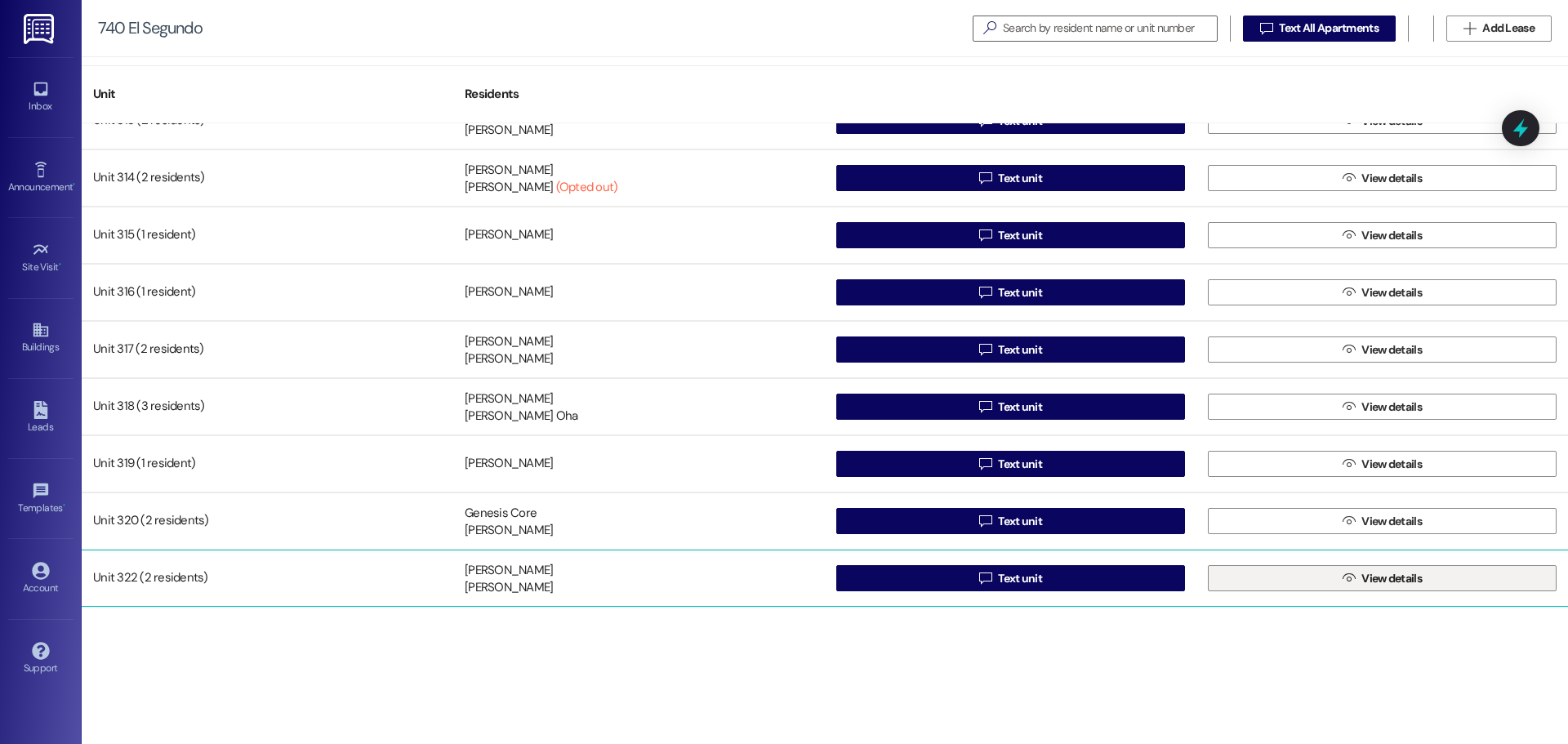
click at [1382, 586] on span "View details" at bounding box center [1391, 578] width 60 height 17
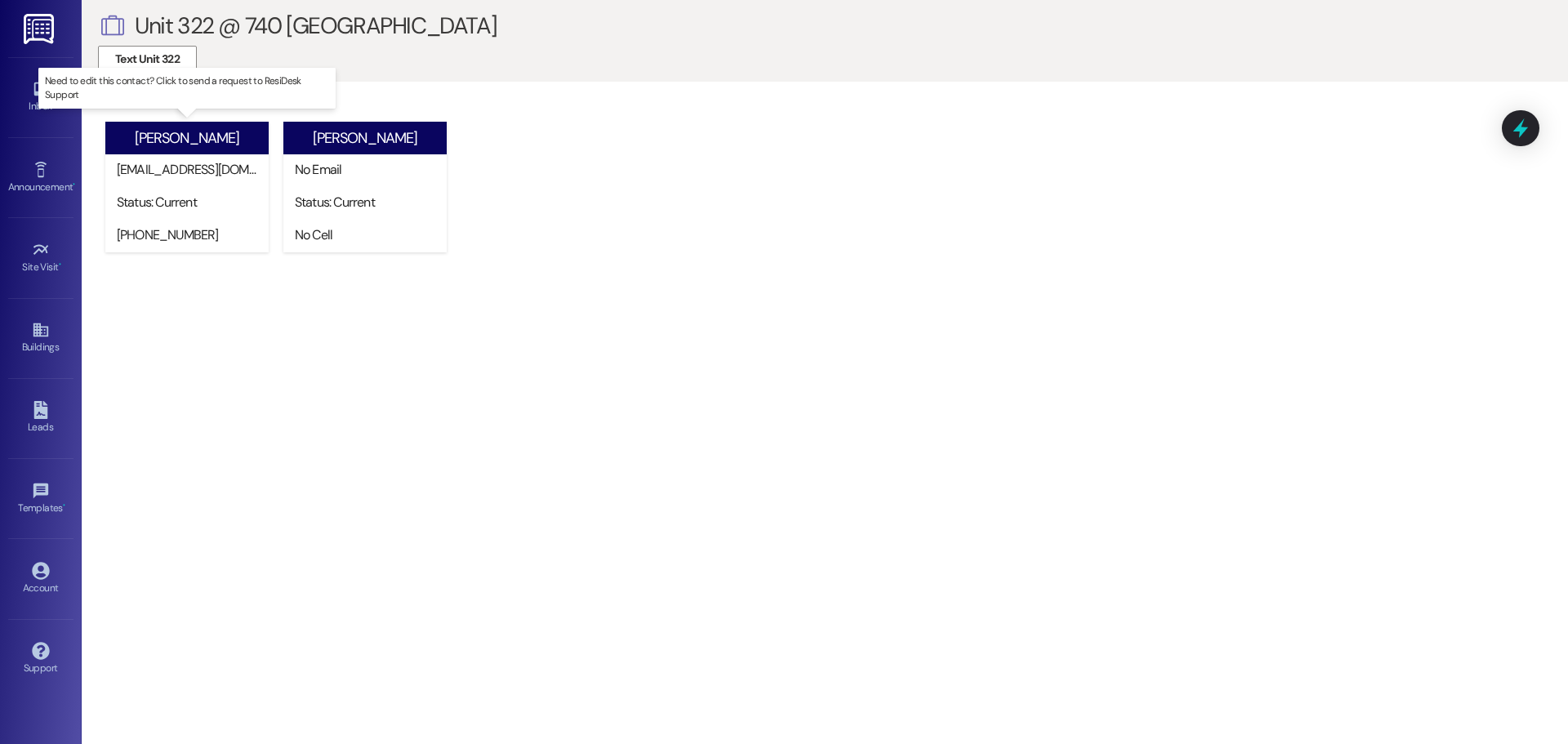
click at [175, 231] on div "[PHONE_NUMBER]" at bounding box center [191, 234] width 148 height 17
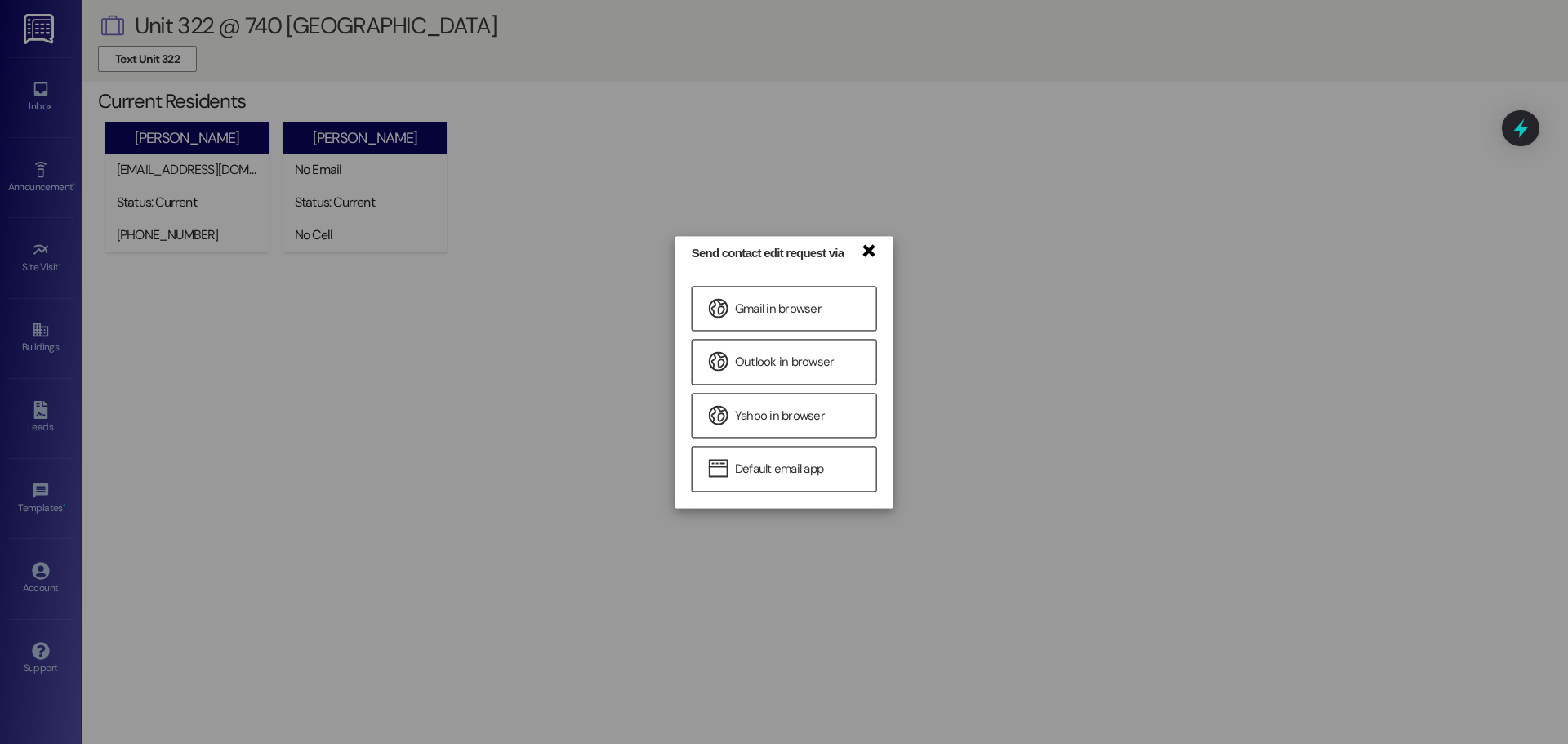
click at [866, 247] on link "×" at bounding box center [868, 249] width 17 height 17
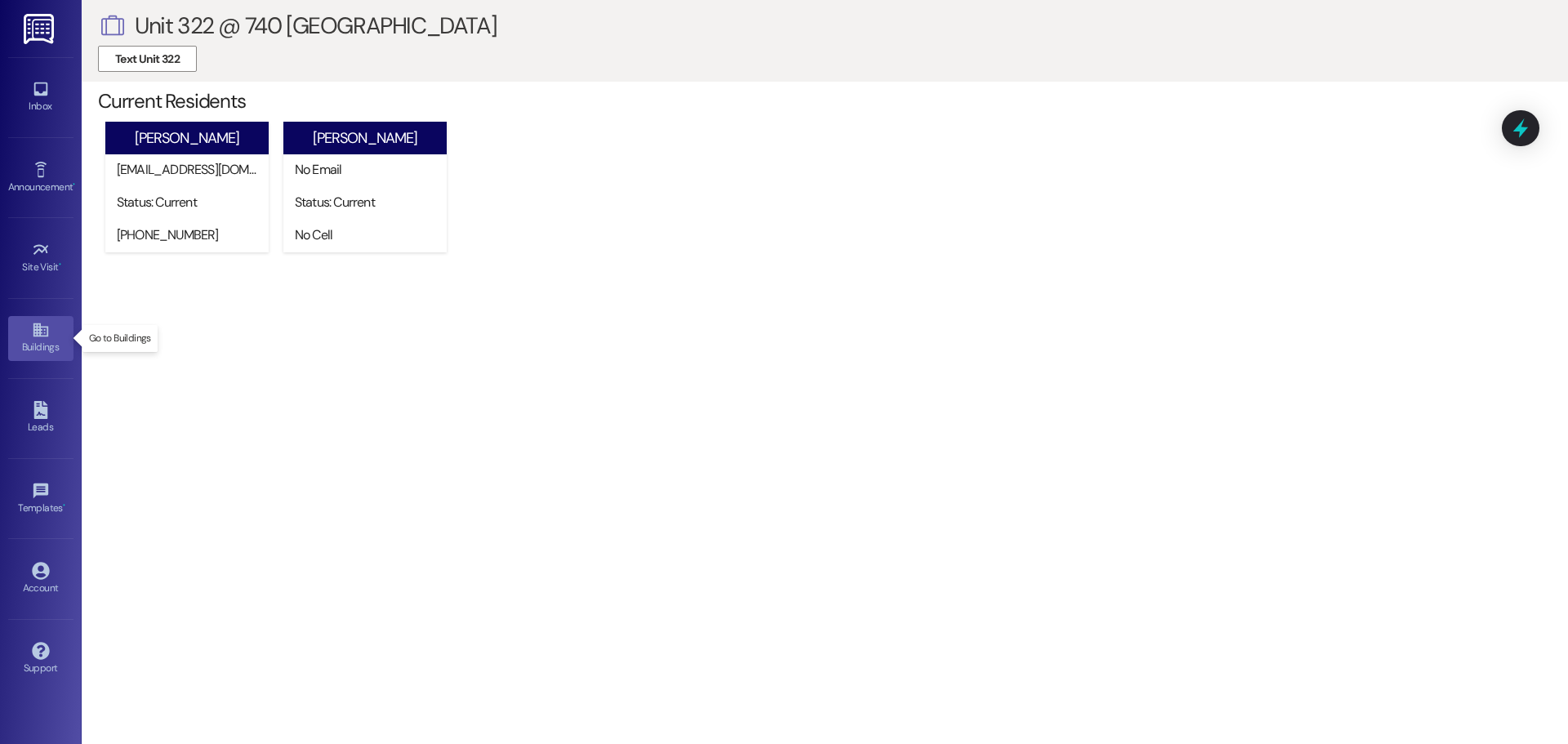
click at [41, 327] on icon at bounding box center [40, 330] width 18 height 18
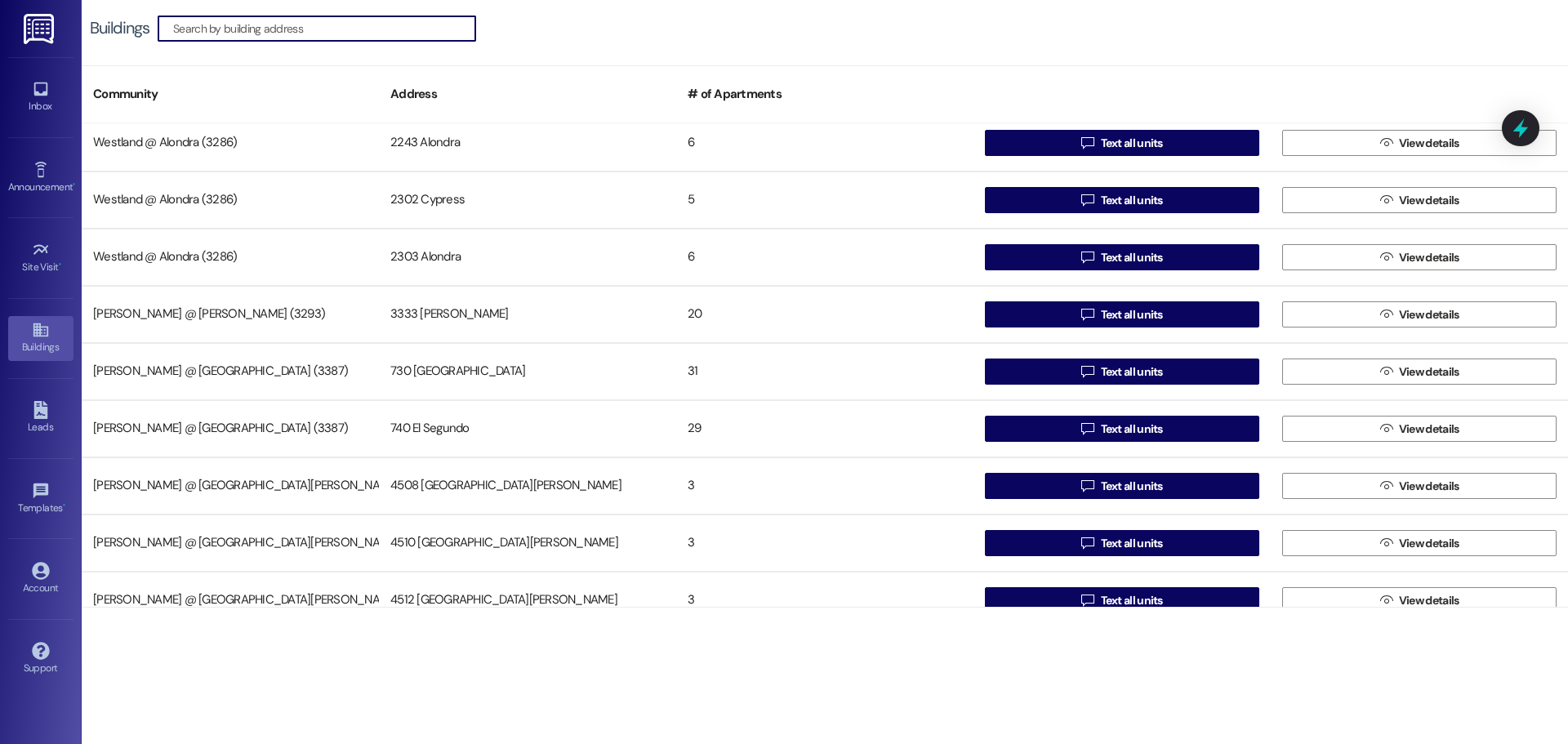
scroll to position [810, 0]
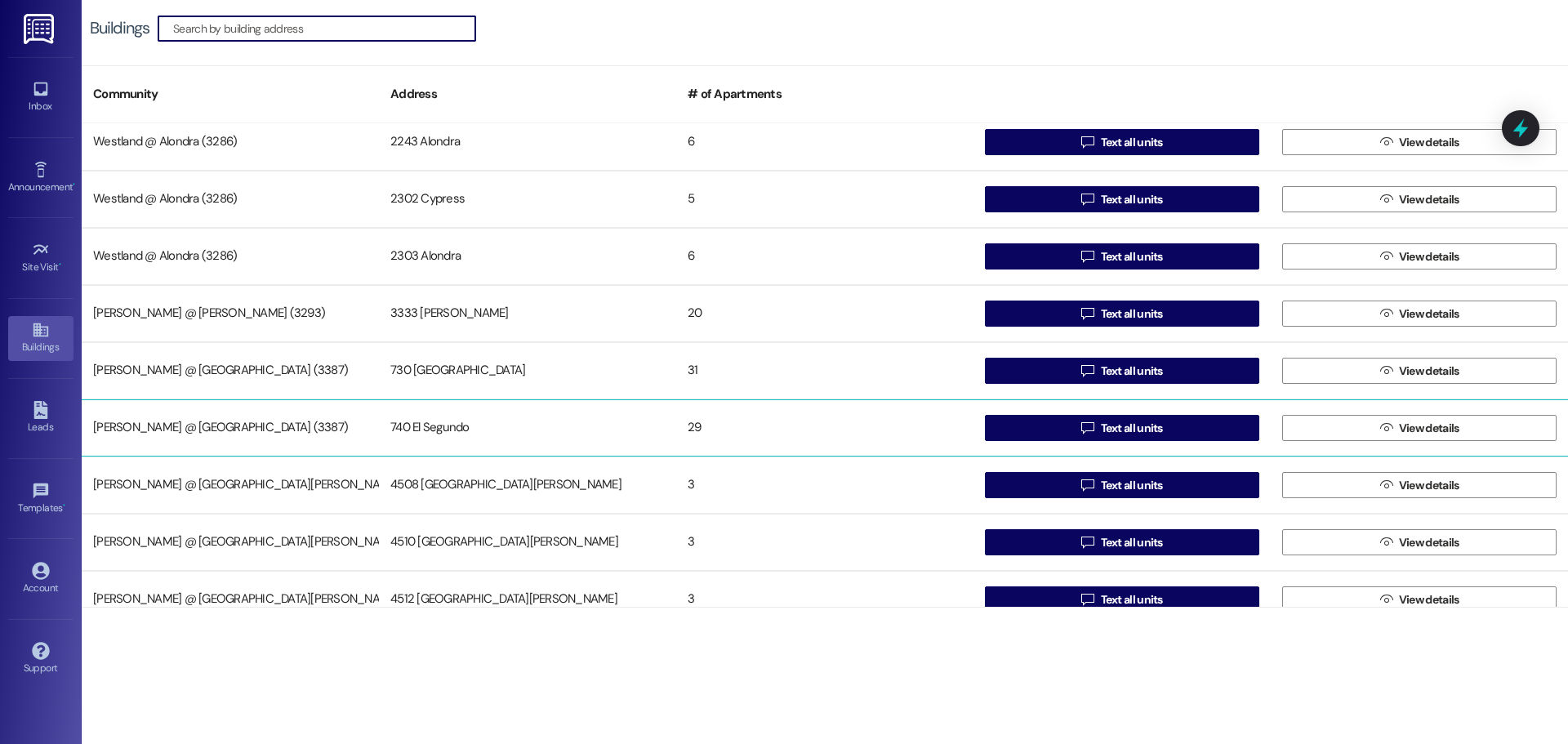
click at [694, 427] on div "29" at bounding box center [825, 427] width 297 height 32
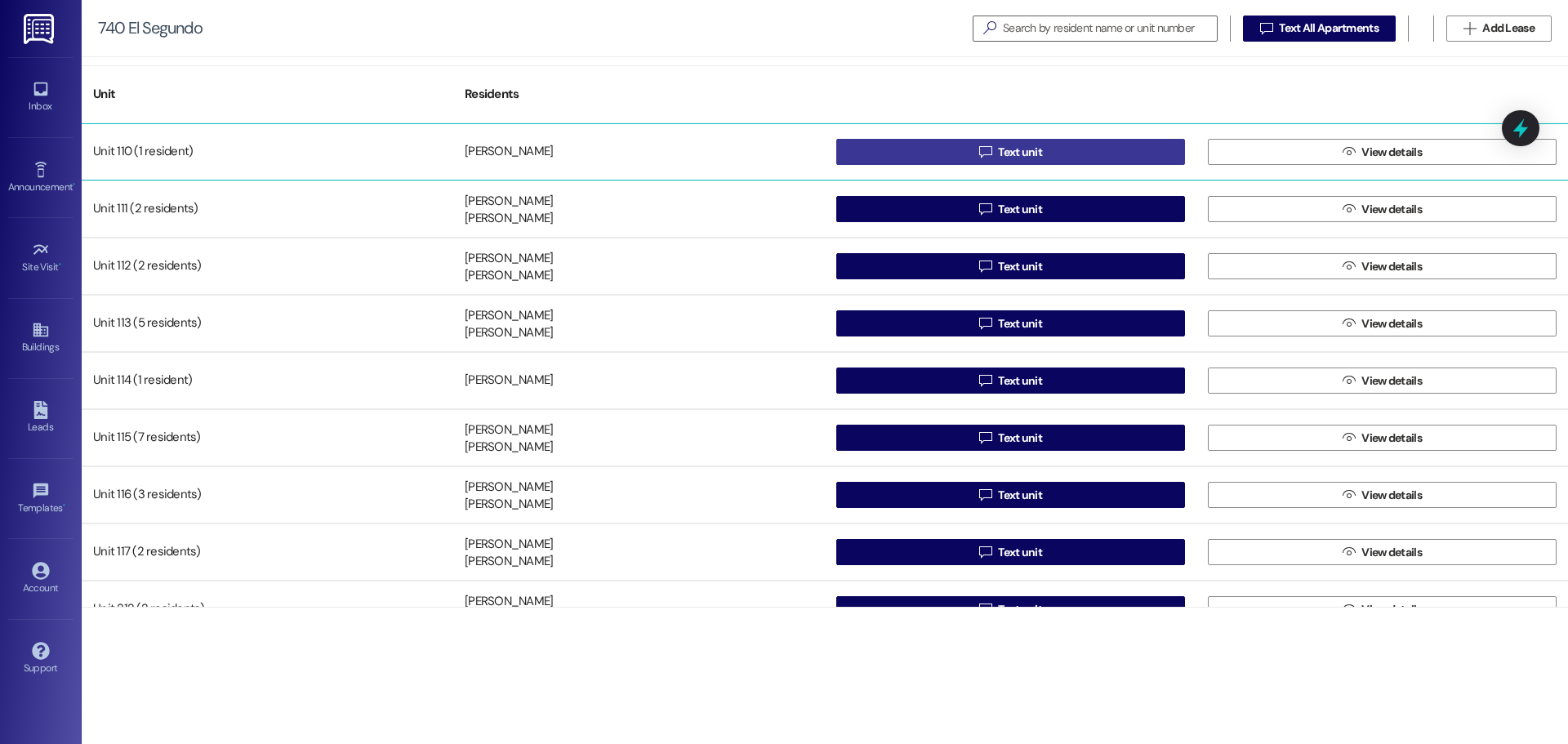
click at [1001, 147] on span "Text unit" at bounding box center [1020, 152] width 44 height 17
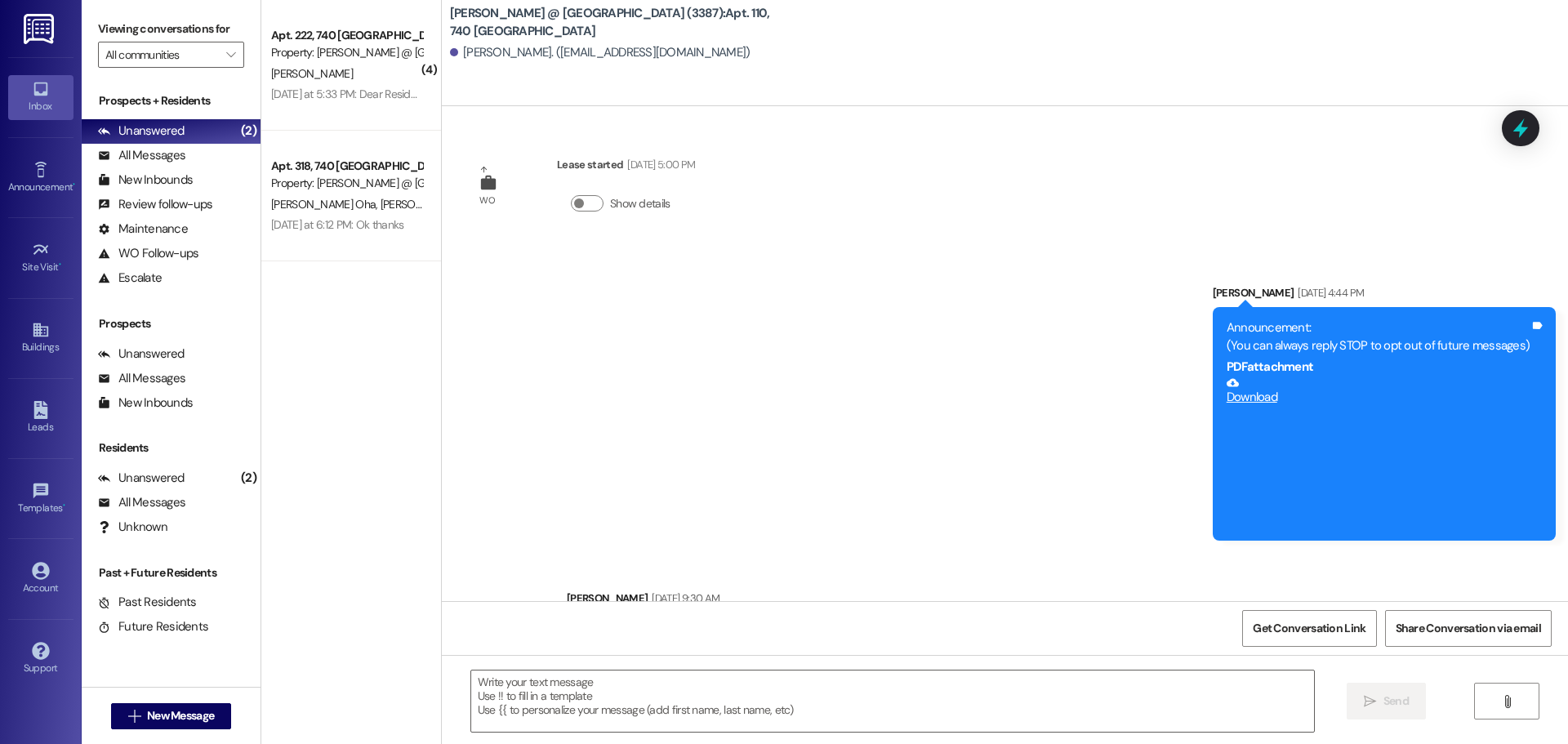
scroll to position [28244, 0]
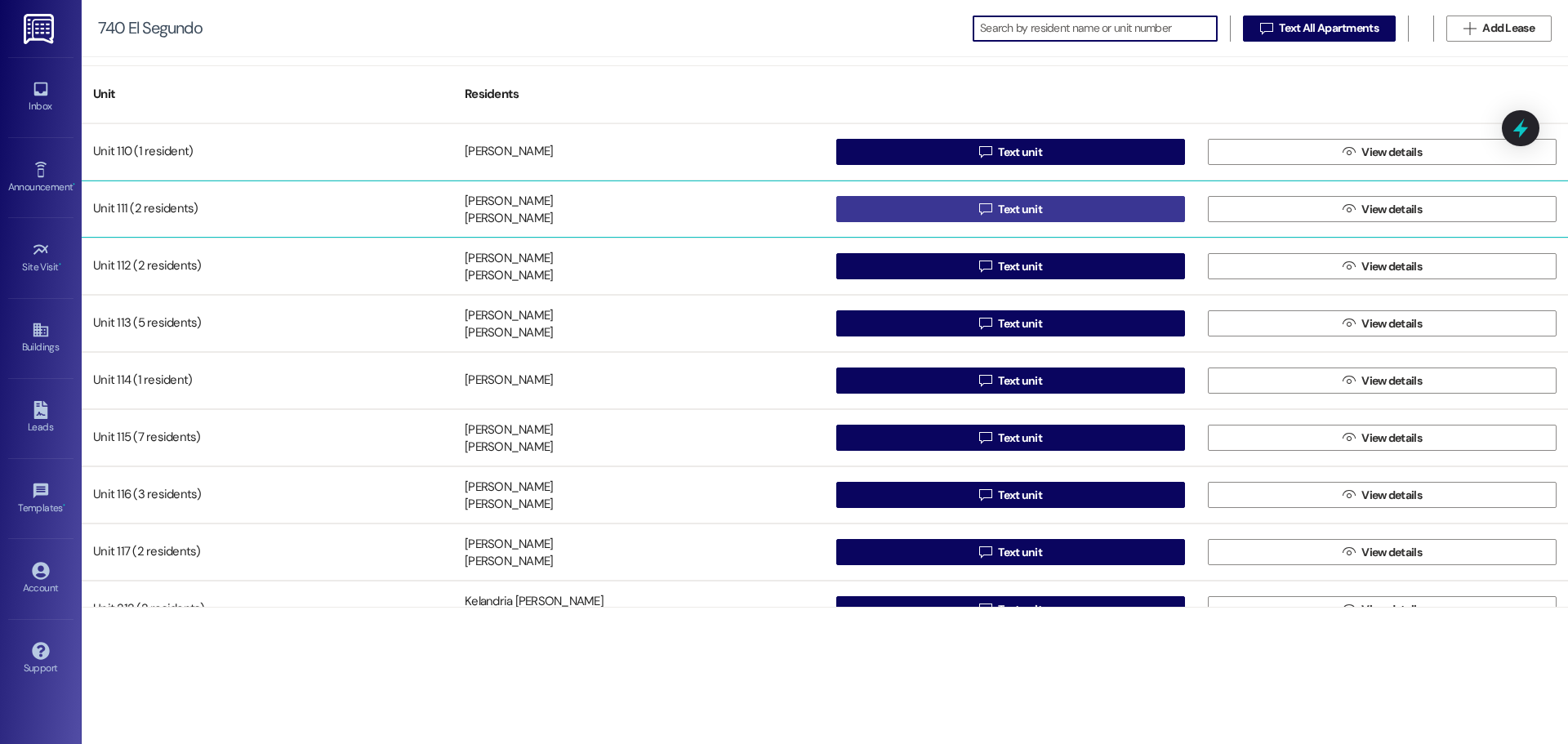
click at [1006, 202] on span "Text unit" at bounding box center [1020, 209] width 44 height 17
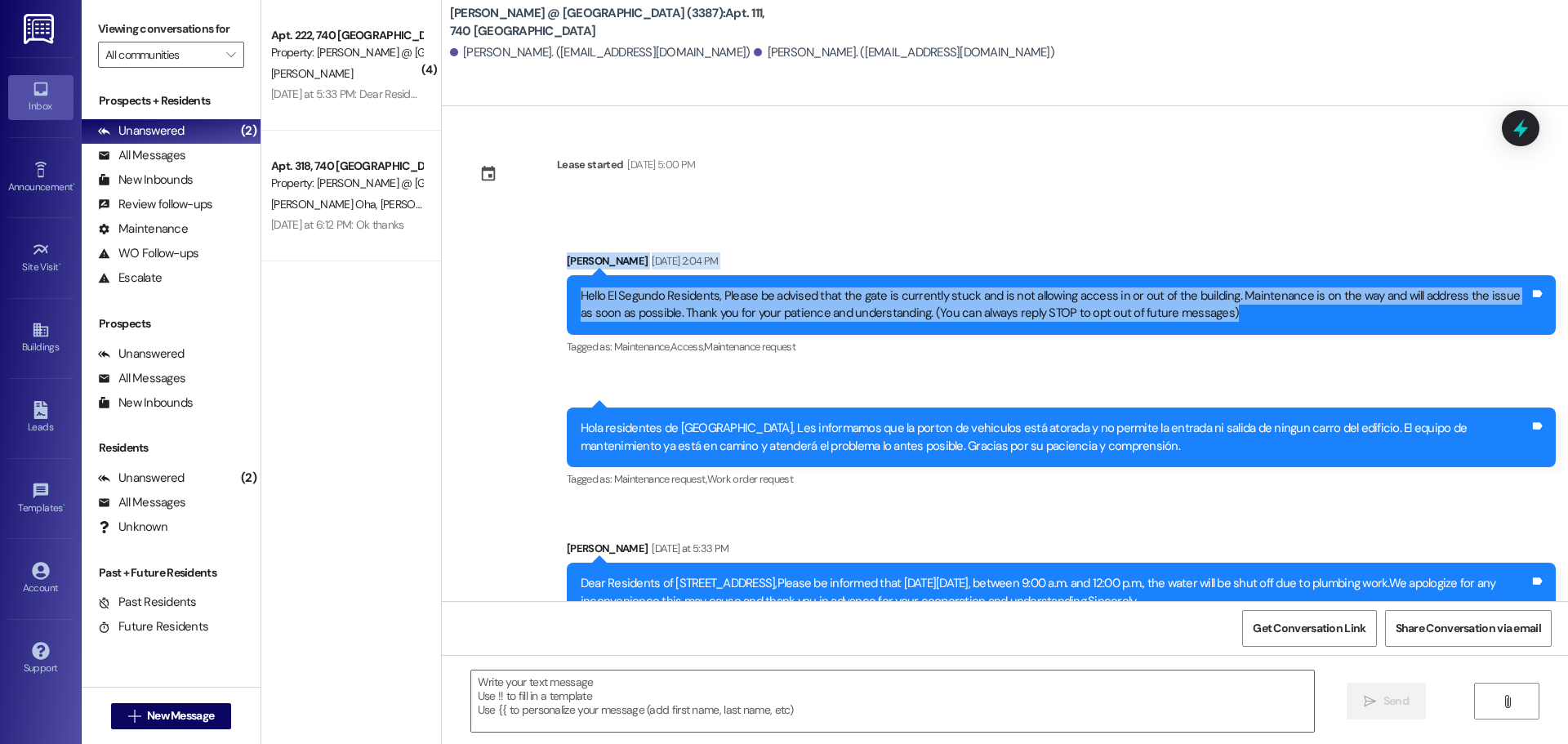
drag, startPoint x: 1239, startPoint y: 320, endPoint x: 557, endPoint y: 250, distance: 685.6
click at [557, 250] on div "Announcement, sent via SMS [PERSON_NAME] [DATE] 2:04 PM Hello El Segundo Reside…" at bounding box center [1061, 305] width 1014 height 131
copy div "[PERSON_NAME] [DATE] 2:04 PM Hello El Segundo Residents, Please be advised that…"
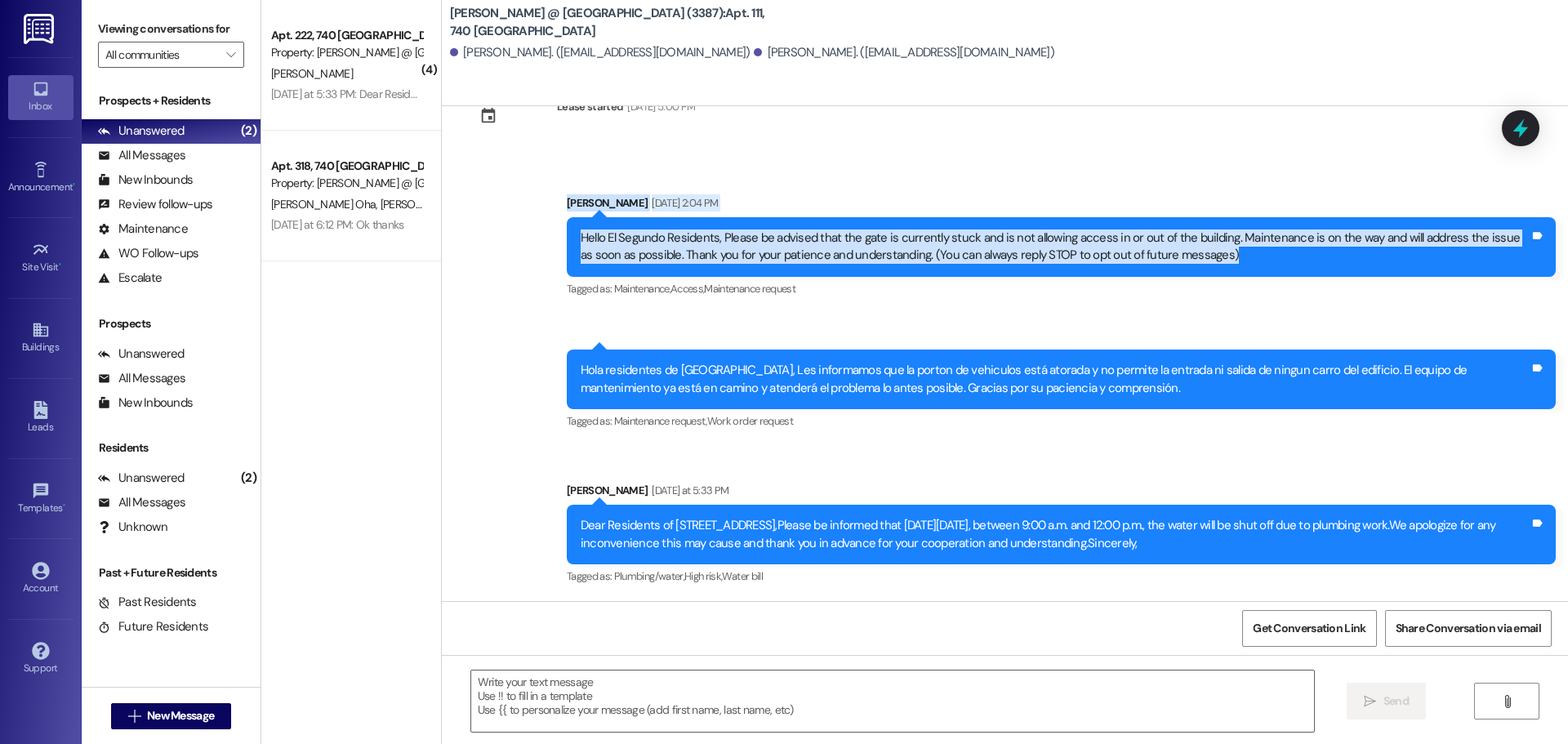
scroll to position [59, 0]
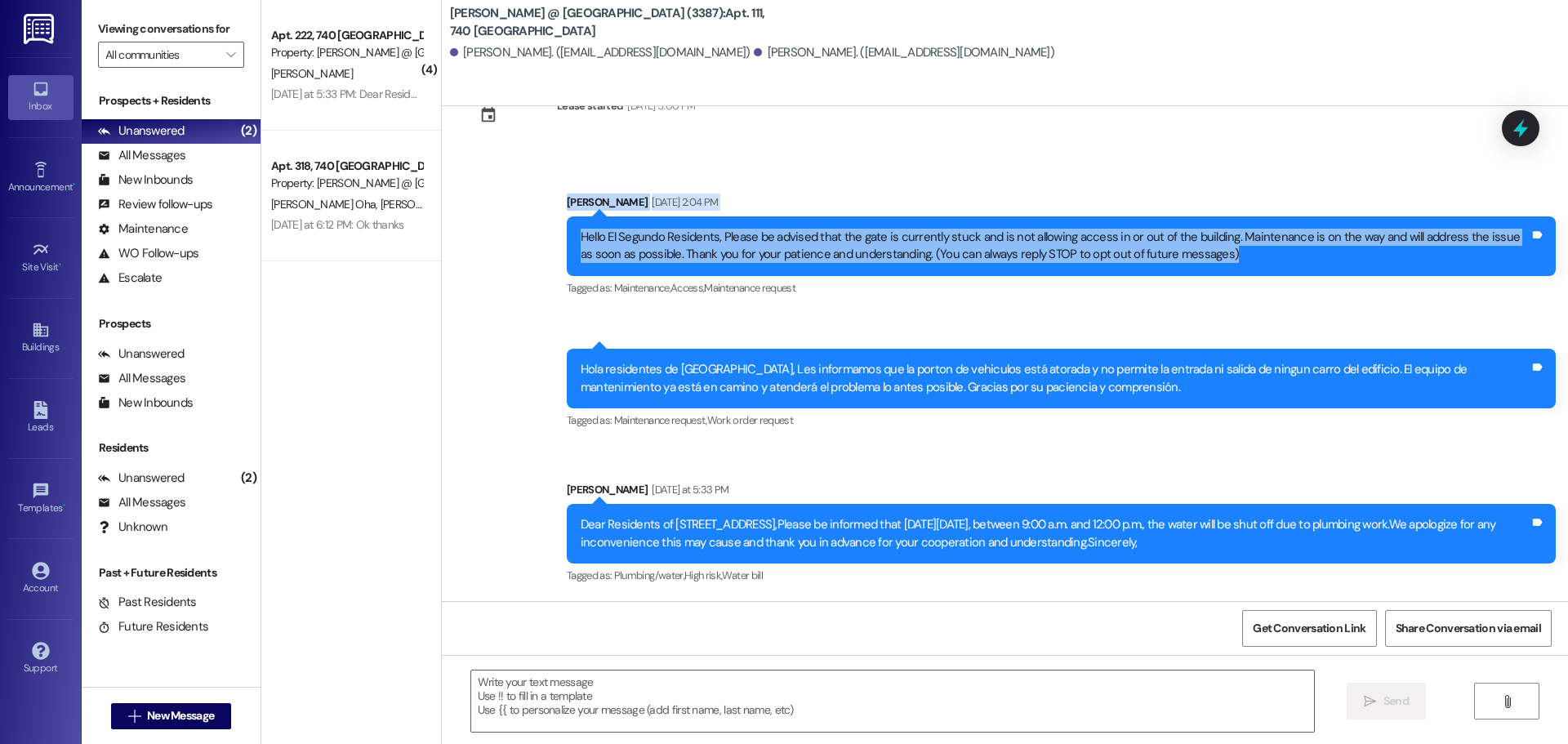
drag, startPoint x: 1196, startPoint y: 545, endPoint x: 536, endPoint y: 510, distance: 660.9
click at [536, 510] on div "Announcement, sent via SMS [PERSON_NAME] [DATE] 2:04 PM Hello El Segundo Reside…" at bounding box center [1005, 378] width 1126 height 444
copy div "Dear Residents of [STREET_ADDRESS],Please be informed that [DATE][DATE], betwee…"
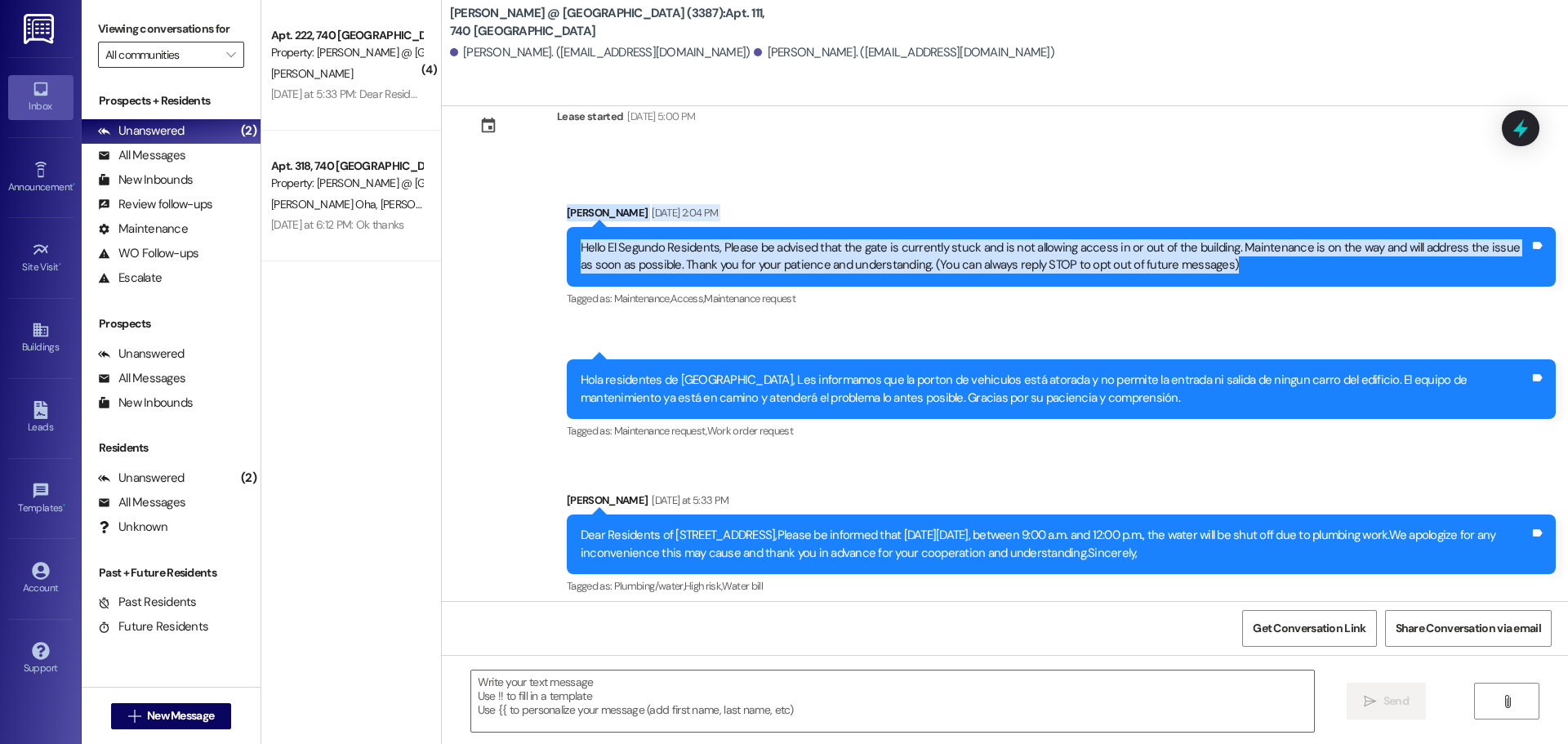
scroll to position [42, 0]
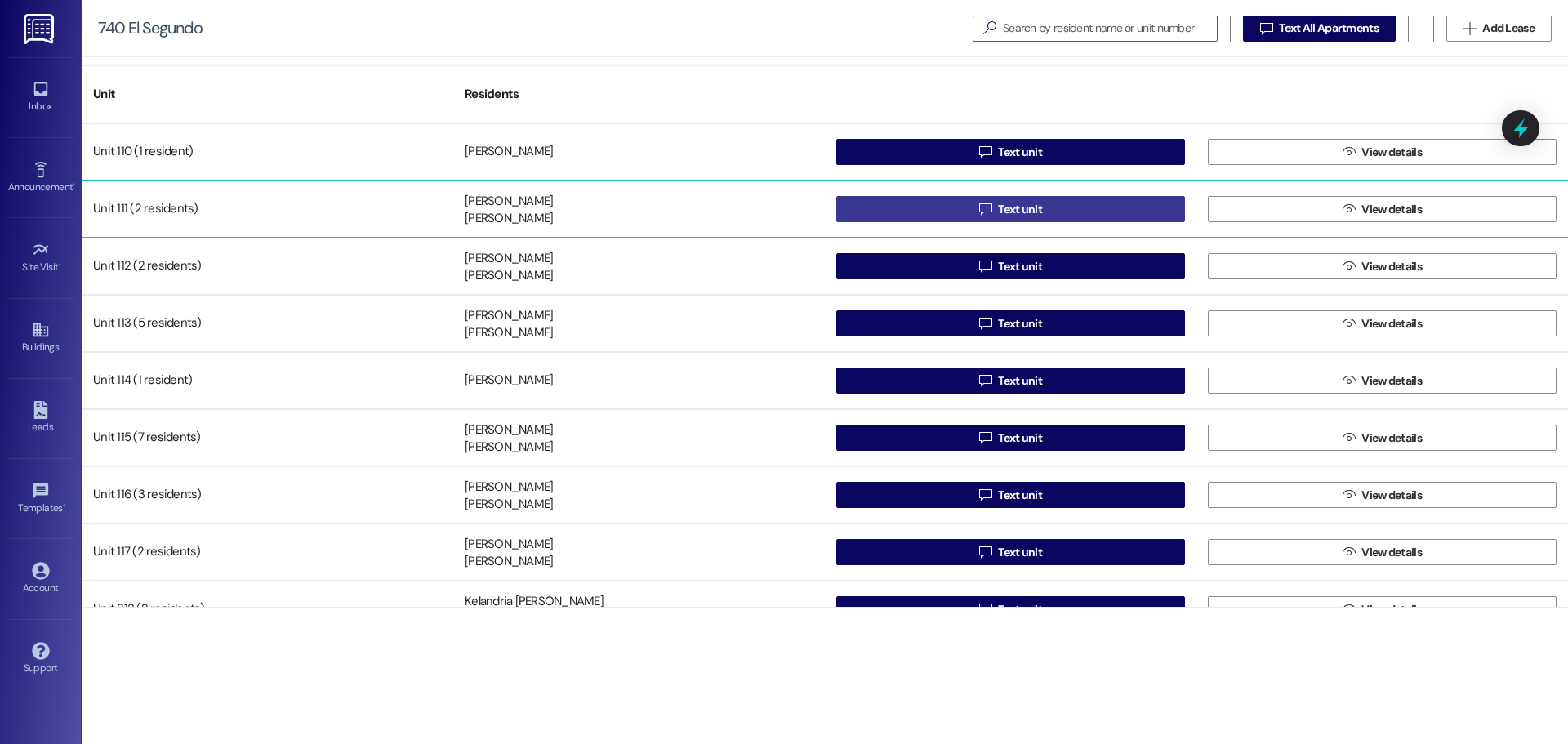
click at [1009, 213] on span "Text unit" at bounding box center [1020, 209] width 44 height 17
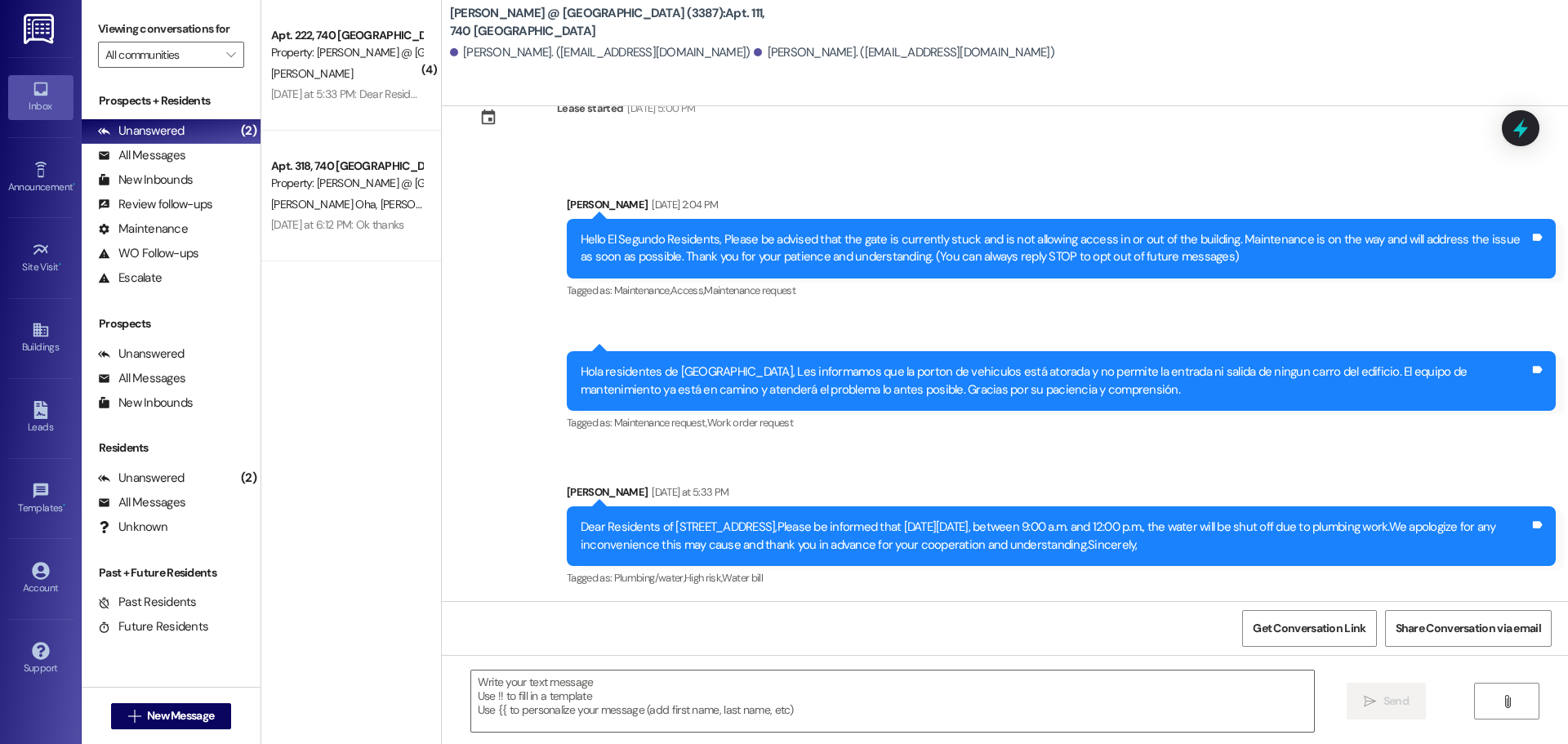
scroll to position [59, 0]
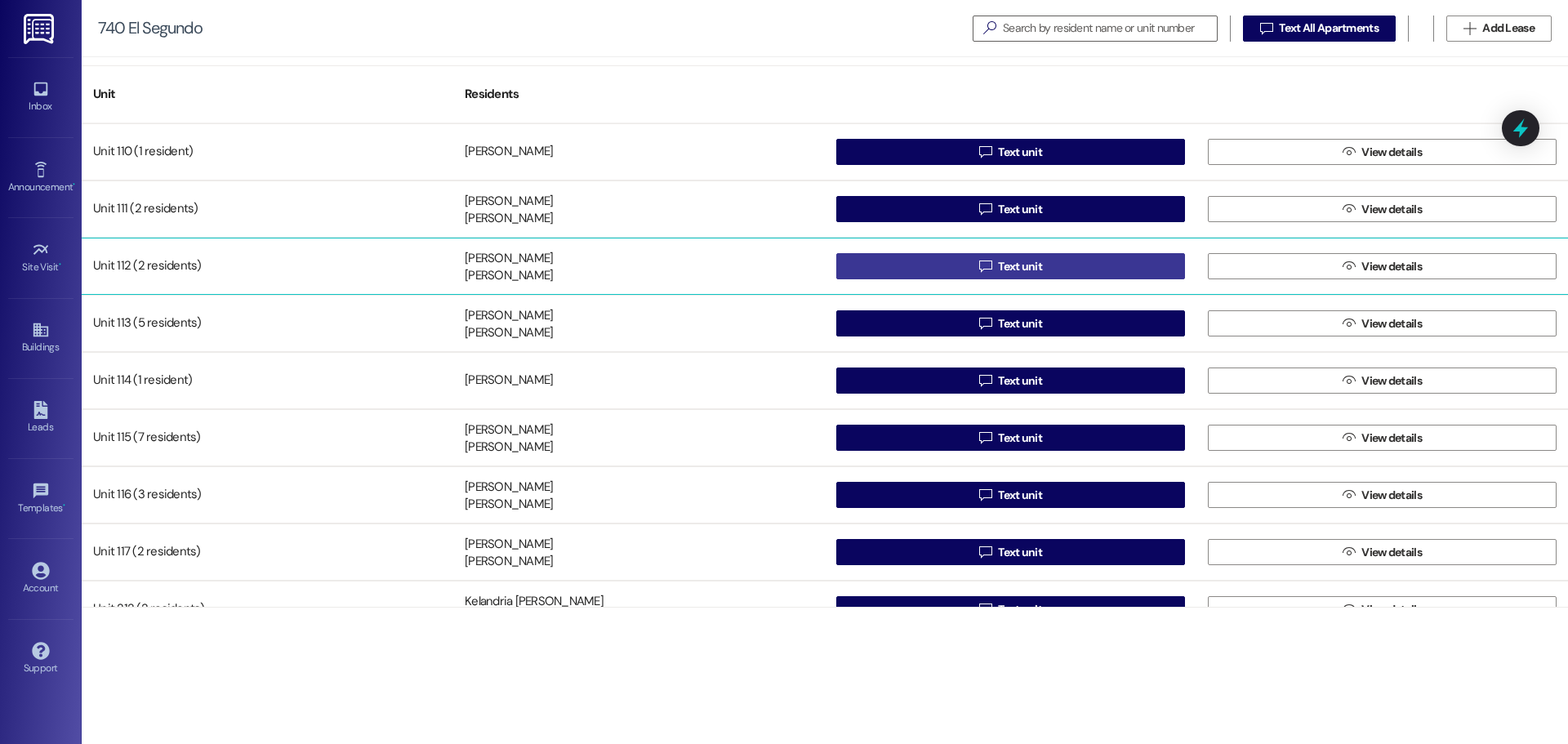
click at [995, 262] on span "Text unit" at bounding box center [1020, 266] width 50 height 17
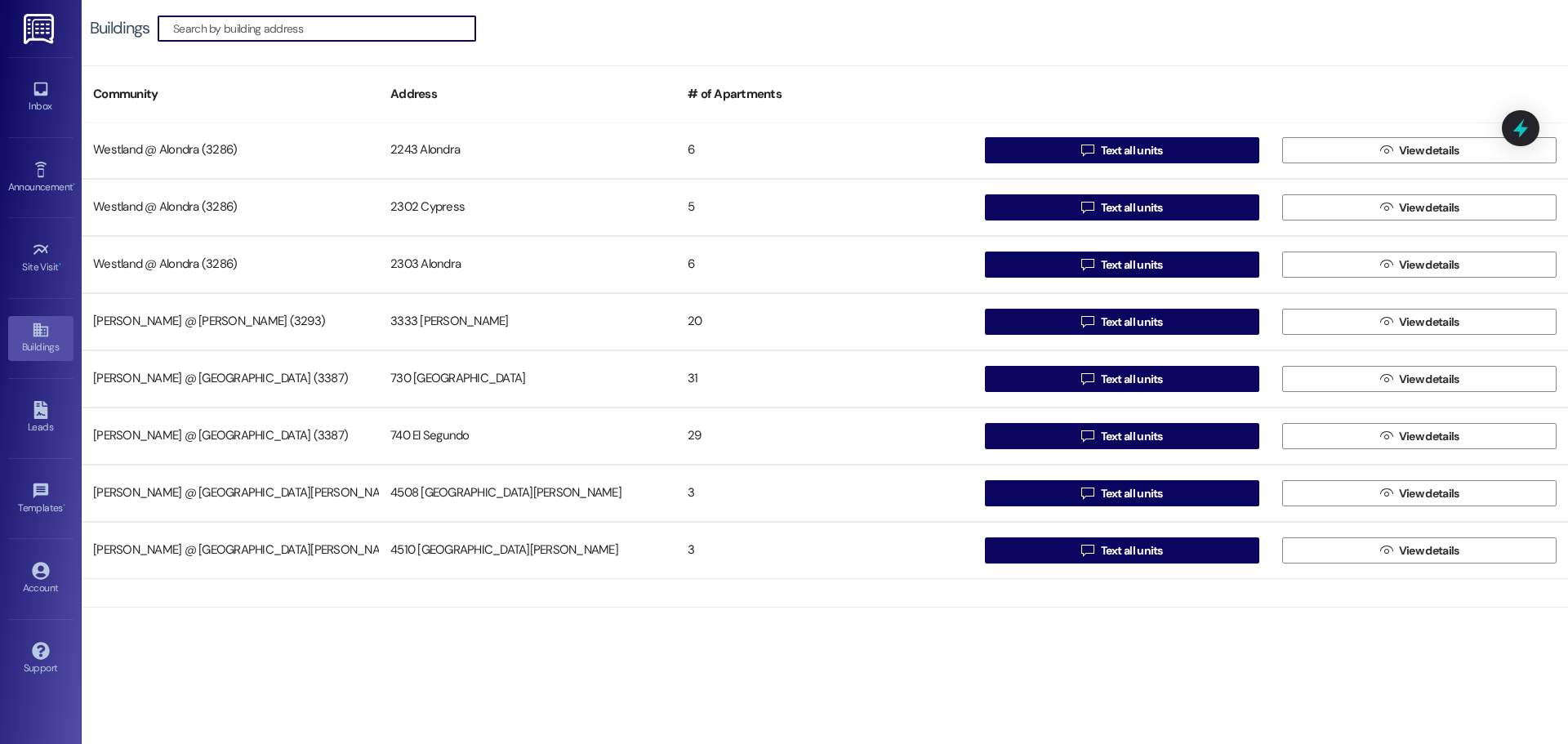
scroll to position [889, 0]
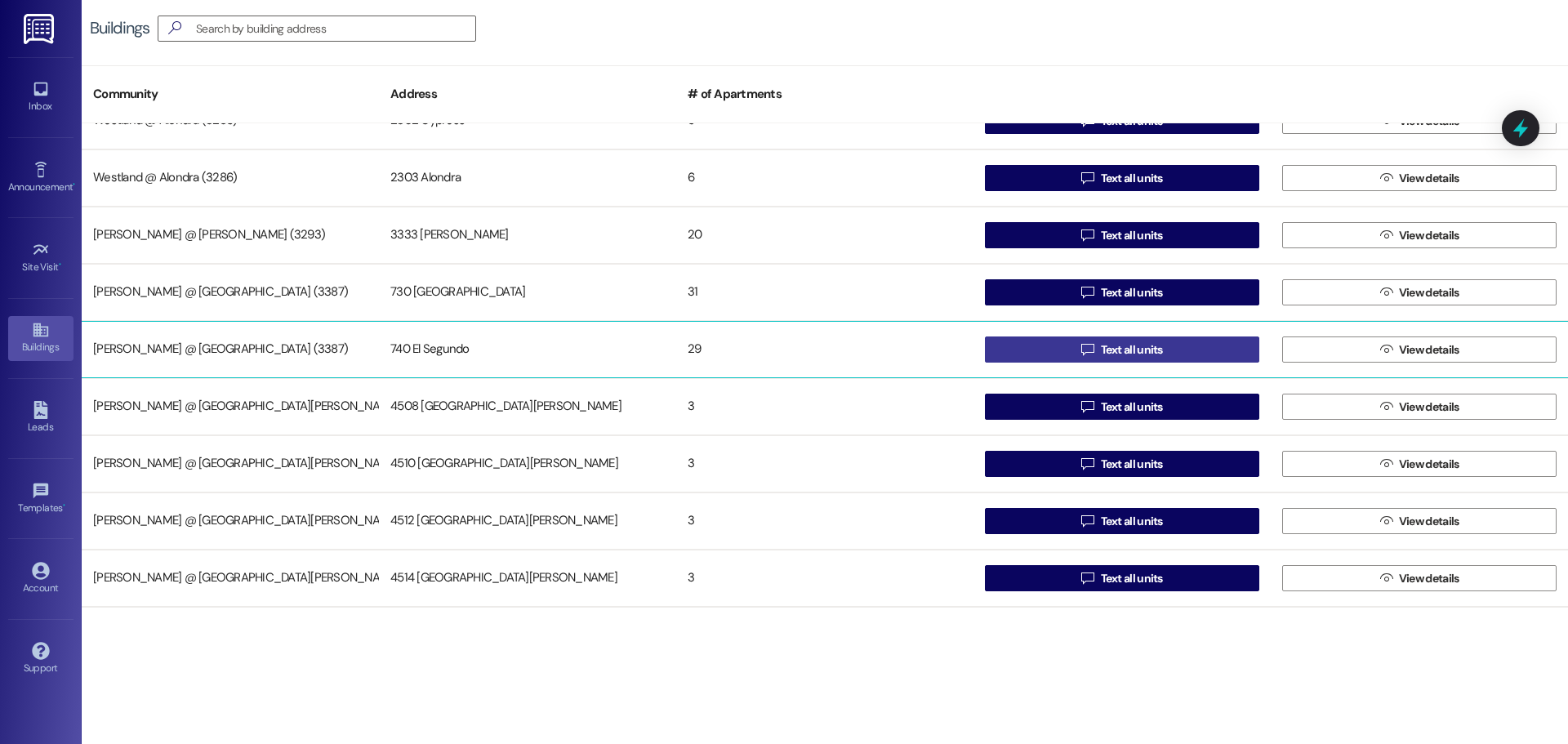
click at [1111, 349] on span "Text all units" at bounding box center [1132, 349] width 62 height 17
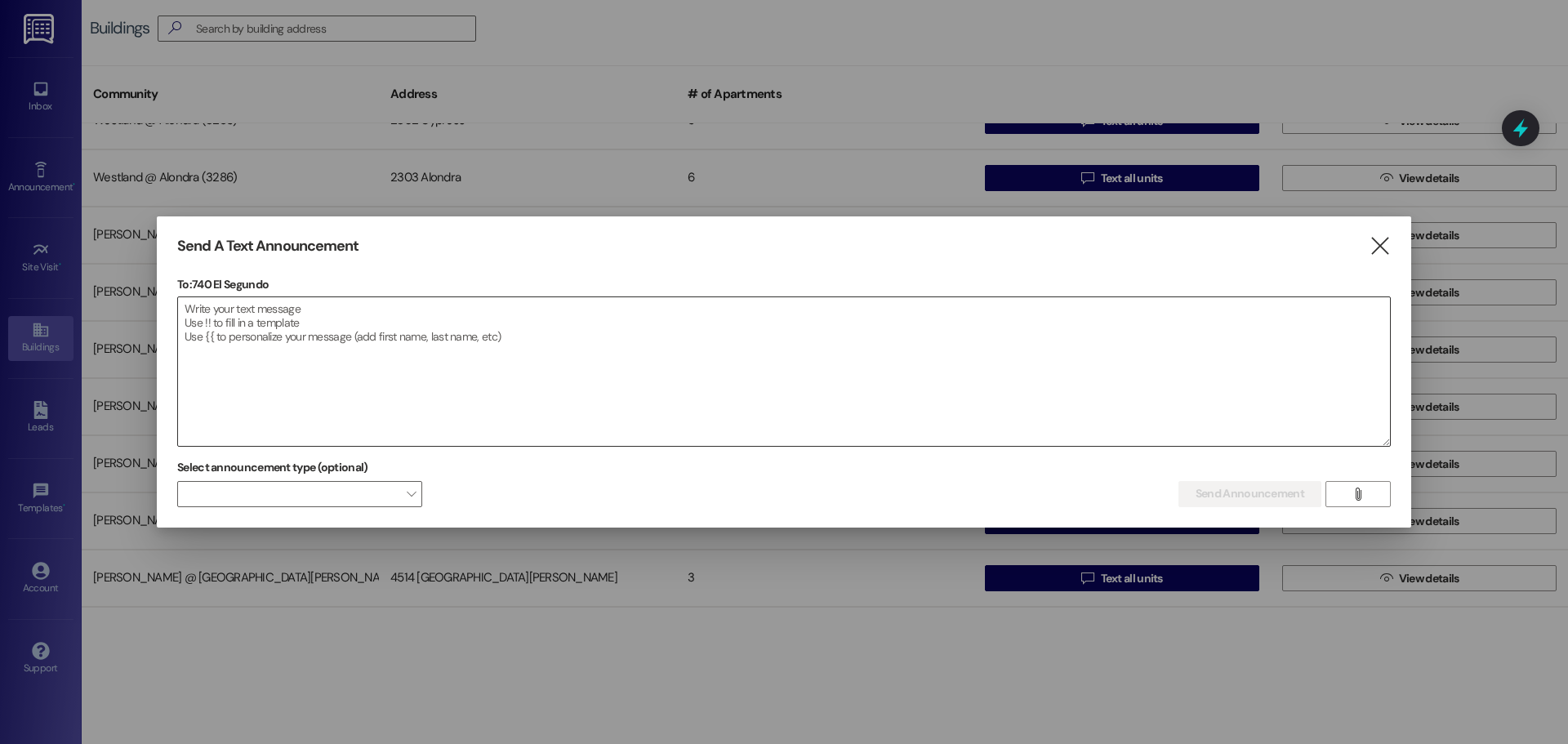
click at [228, 309] on textarea at bounding box center [784, 371] width 1212 height 149
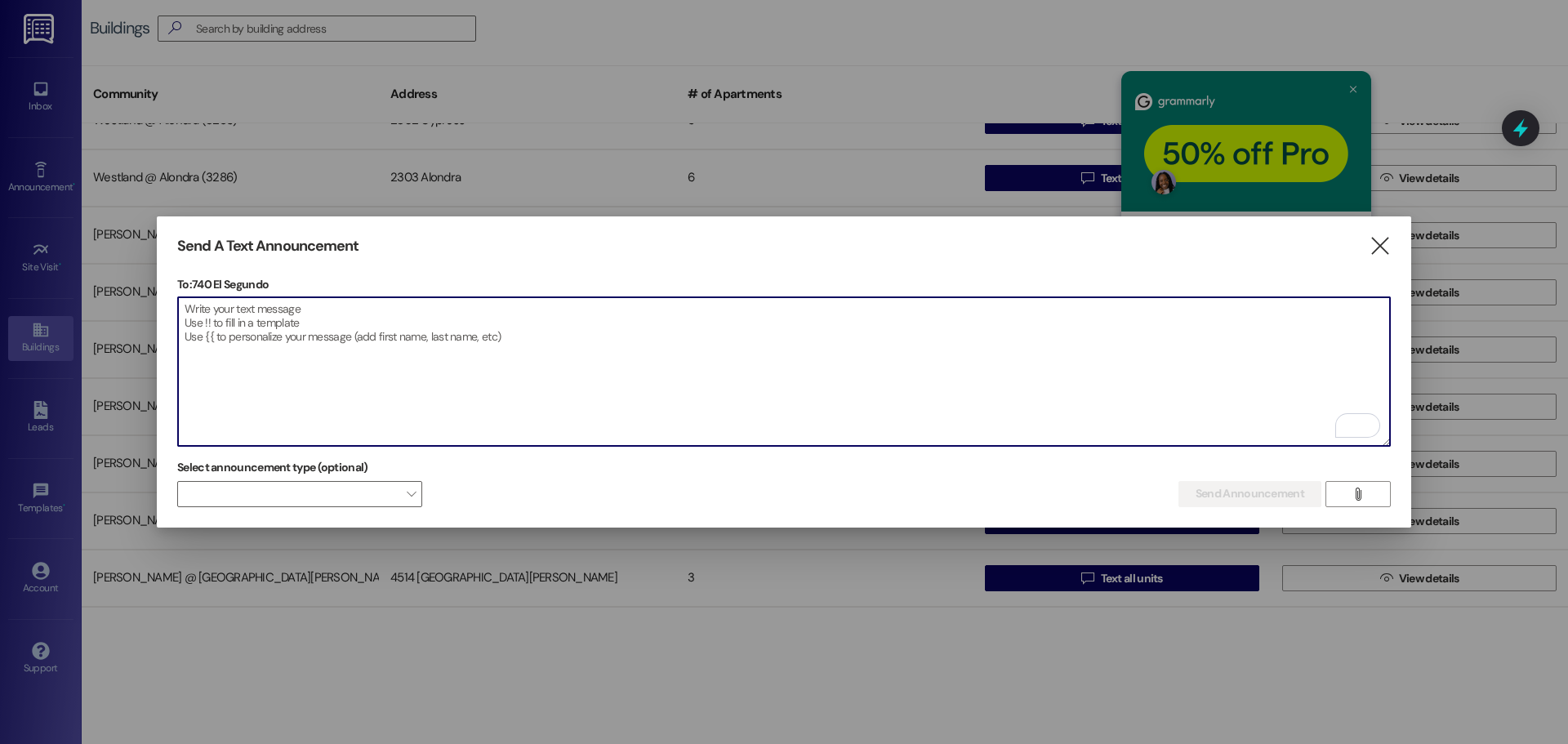
click at [239, 323] on textarea "To enrich screen reader interactions, please activate Accessibility in Grammarl…" at bounding box center [784, 371] width 1212 height 149
paste textarea "Dear Residents of [STREET_ADDRESS],Please be informed that [DATE][DATE], betwee…"
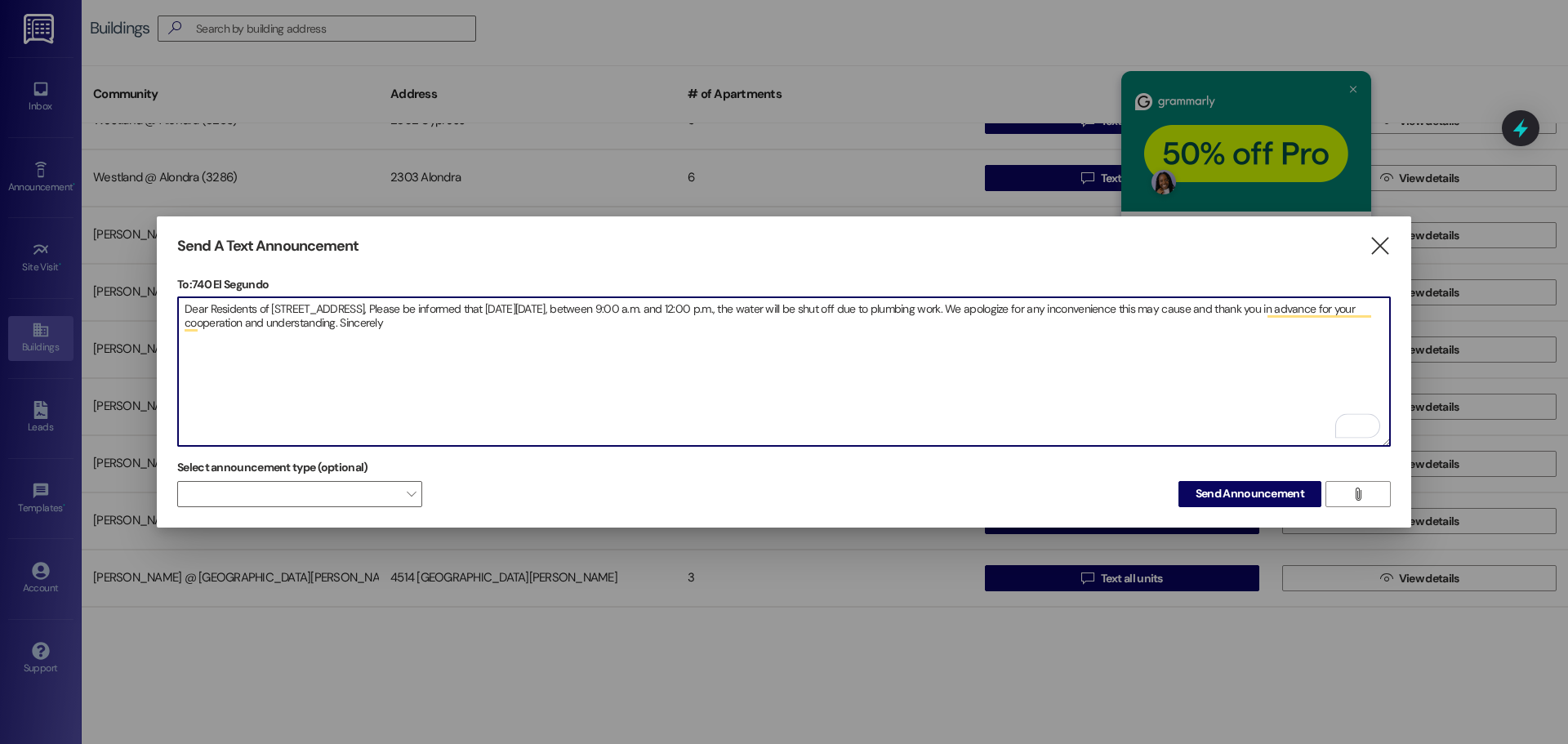
click at [944, 367] on textarea "Dear Residents of [STREET_ADDRESS], Please be informed that [DATE][DATE], betwe…" at bounding box center [784, 371] width 1212 height 149
type textarea "Dear Residents of [STREET_ADDRESS], Please be informed that [DATE][DATE], betwe…"
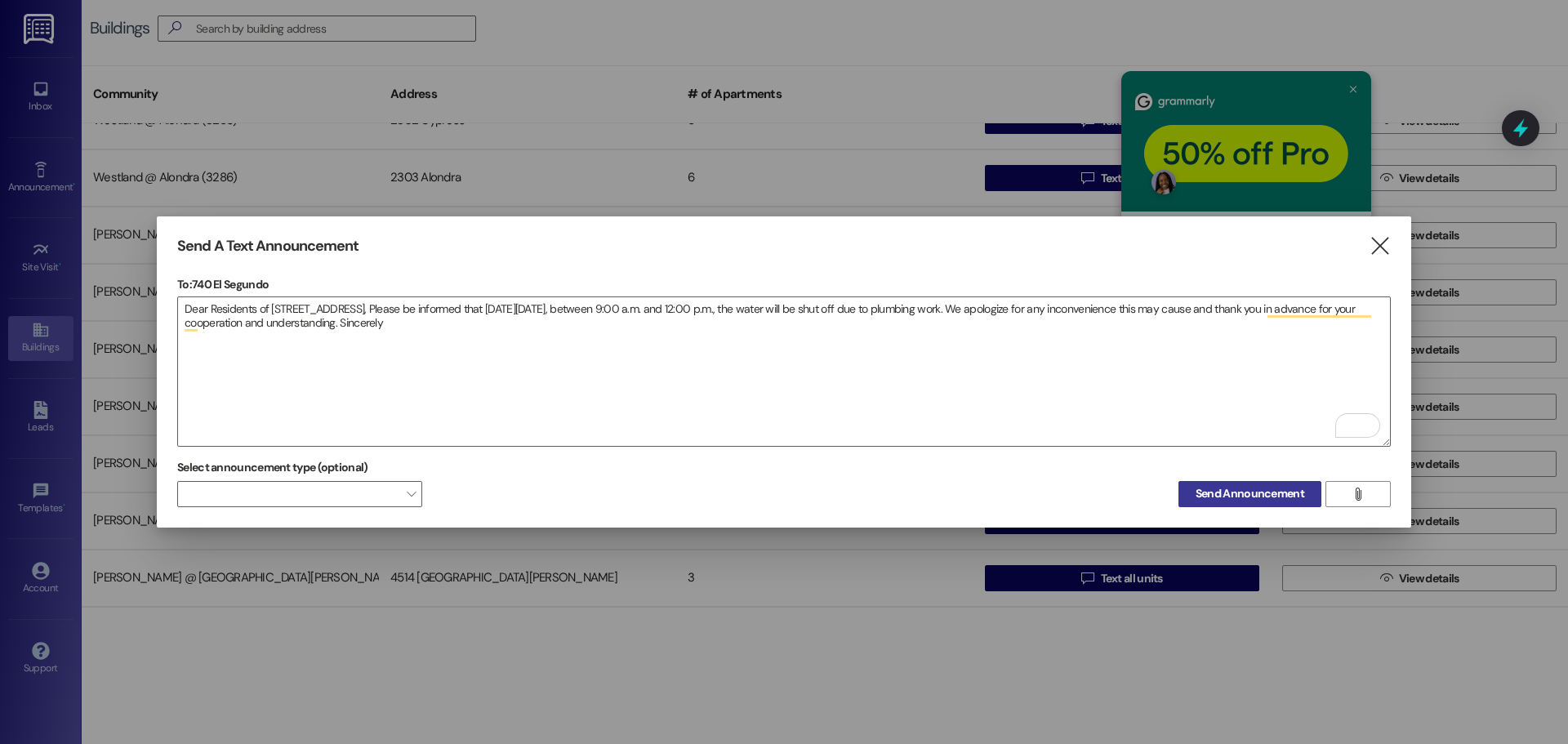
click at [1258, 492] on span "Send Announcement" at bounding box center [1250, 493] width 108 height 17
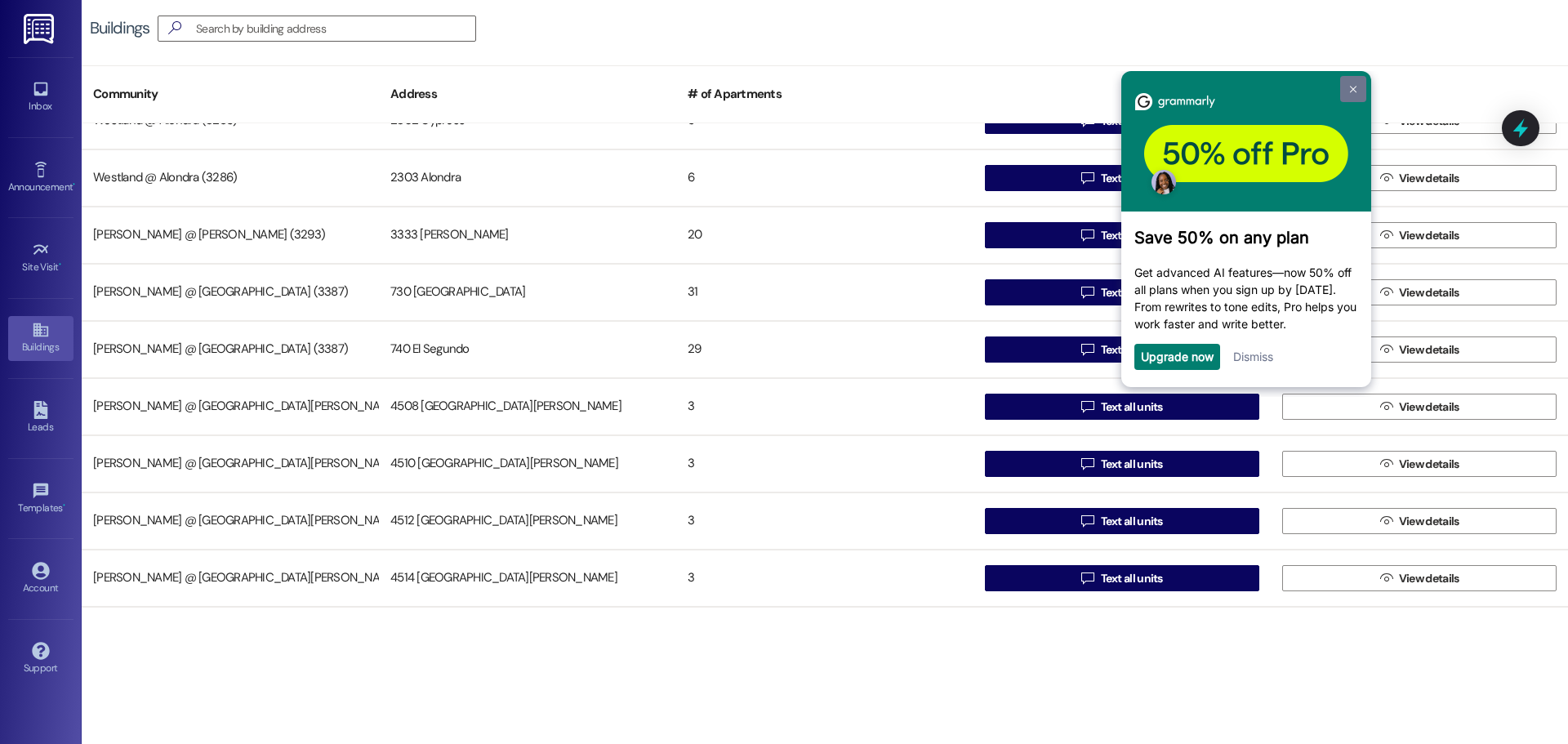
click at [1348, 91] on link at bounding box center [1353, 89] width 27 height 27
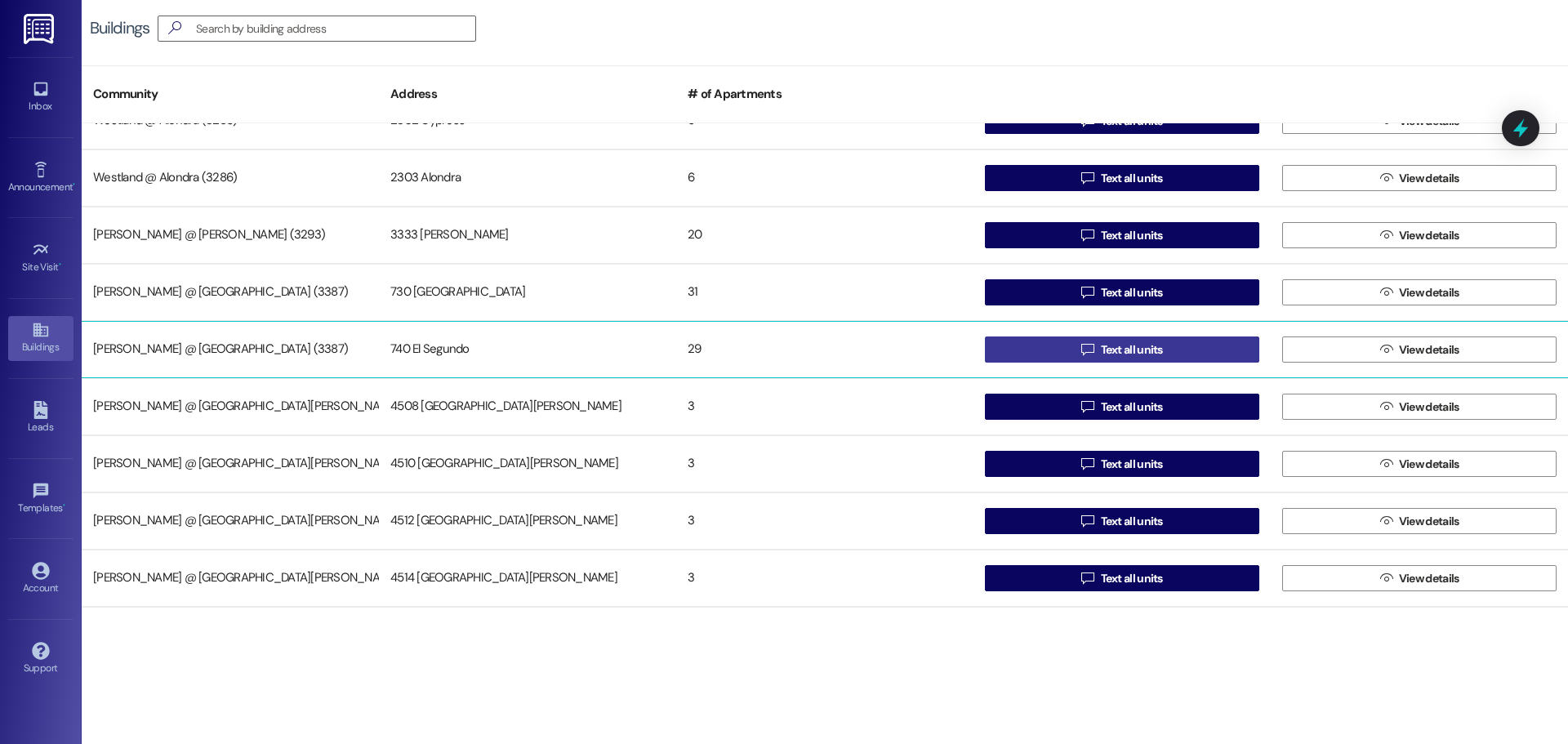
click at [1113, 350] on span "Text all units" at bounding box center [1132, 349] width 62 height 17
